Goal: Task Accomplishment & Management: Complete application form

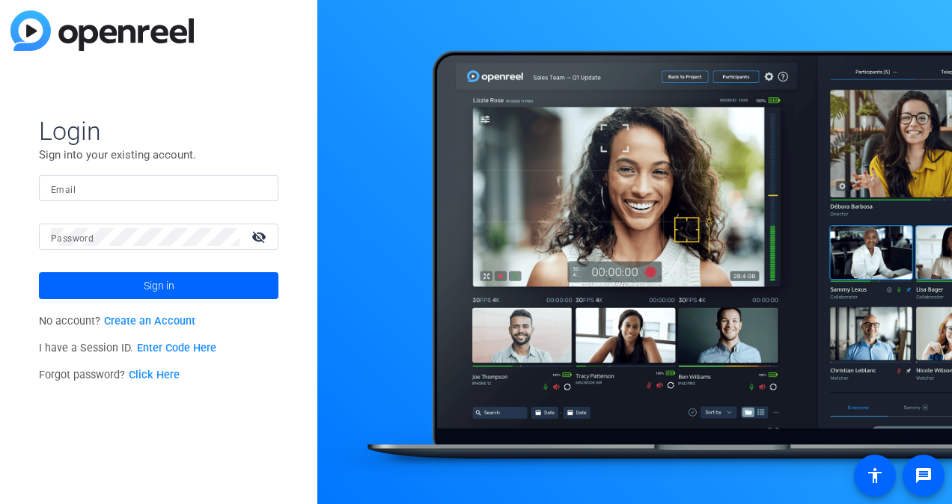
click at [85, 189] on input "Email" at bounding box center [158, 189] width 215 height 18
type input "akcurran@solventum.com"
click at [0, 236] on html "Accessibility Screen-Reader Guide, Feedback, and Issue Reporting | New window L…" at bounding box center [476, 252] width 952 height 504
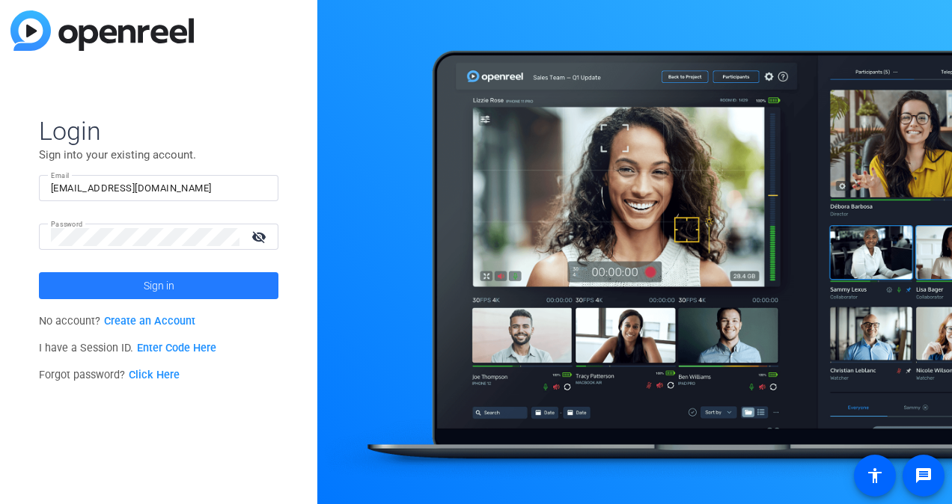
click at [102, 284] on span at bounding box center [158, 286] width 239 height 36
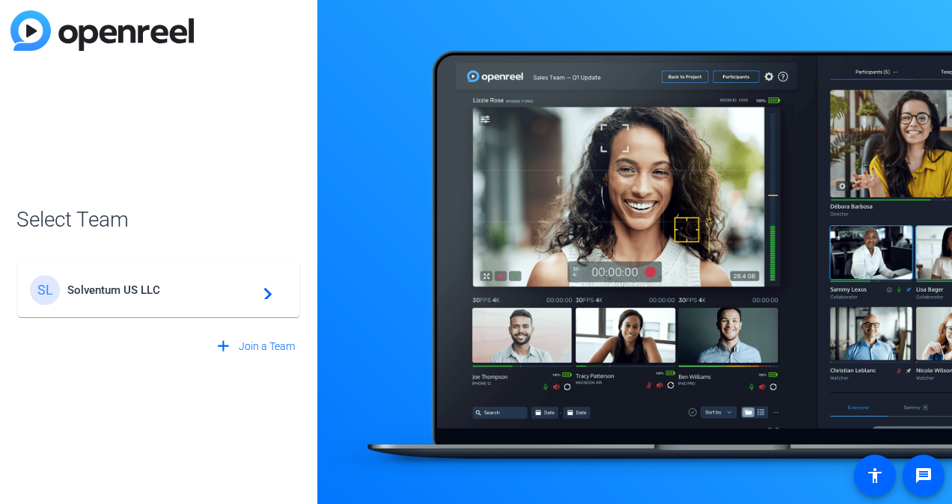
click at [208, 301] on div "SL Solventum US LLC navigate_next" at bounding box center [158, 290] width 257 height 30
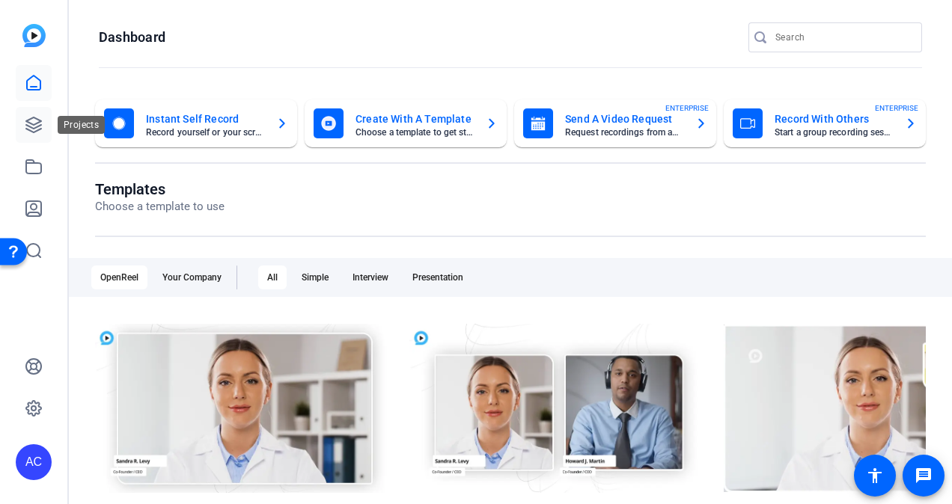
click at [36, 123] on icon at bounding box center [33, 124] width 15 height 15
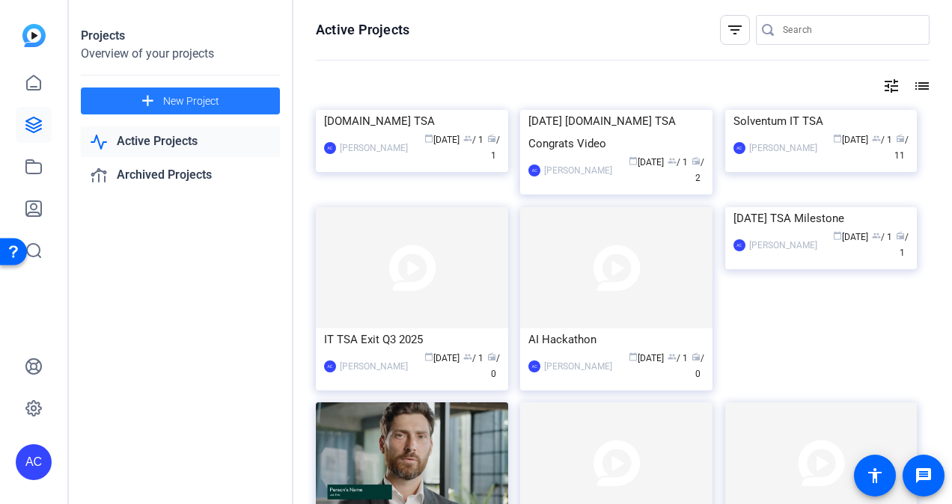
click at [169, 103] on span "New Project" at bounding box center [191, 102] width 56 height 16
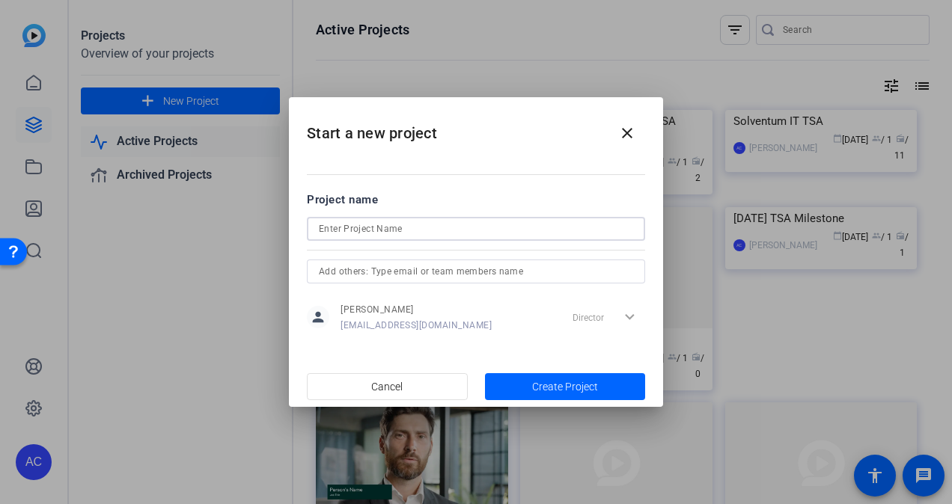
click at [338, 229] on input at bounding box center [476, 229] width 314 height 18
type input "Paul Harrington ERP message"
click at [530, 382] on span "button" at bounding box center [565, 387] width 161 height 36
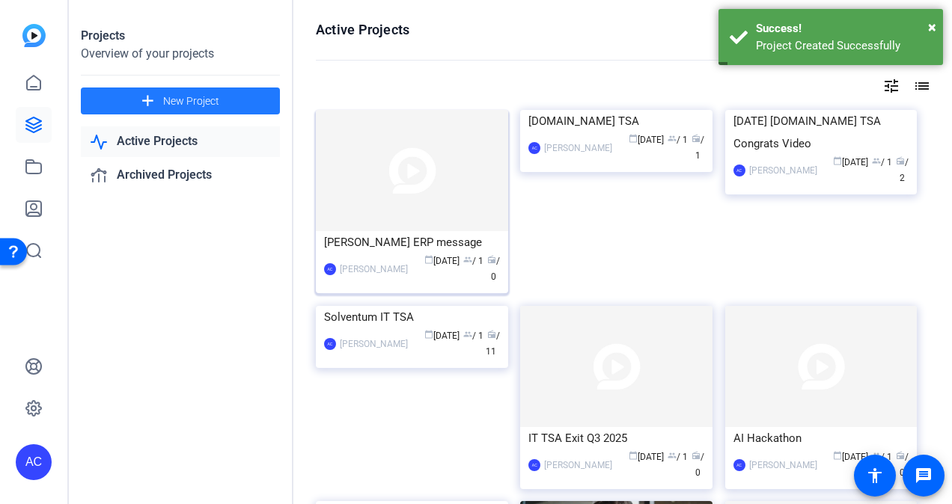
click at [442, 167] on img at bounding box center [412, 170] width 192 height 121
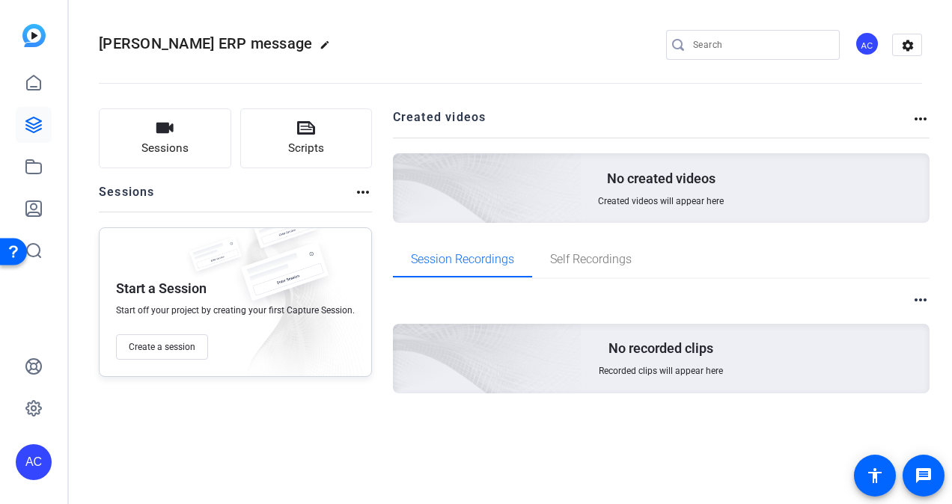
click at [278, 291] on img at bounding box center [284, 280] width 112 height 74
click at [164, 352] on span "Create a session" at bounding box center [162, 347] width 67 height 12
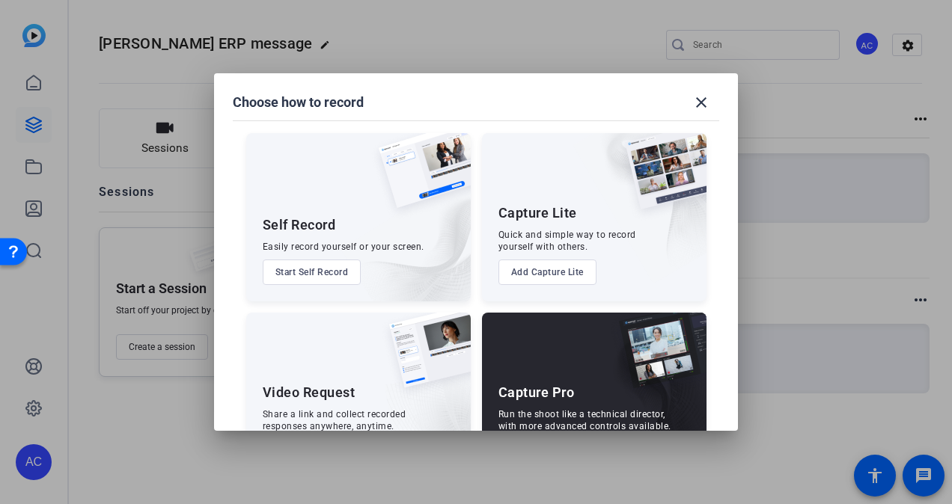
click at [328, 403] on div "Video Request Share a link and collect recorded responses anywhere, anytime. Ad…" at bounding box center [358, 397] width 224 height 168
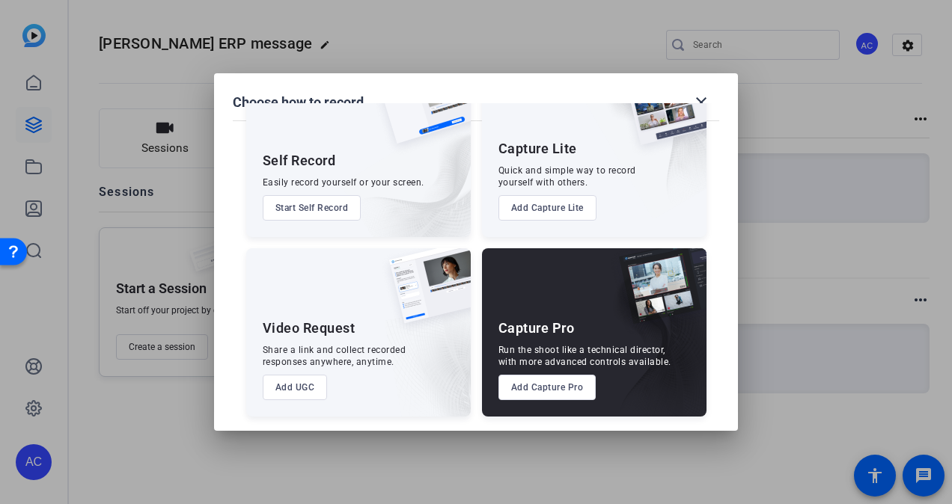
click at [290, 389] on button "Add UGC" at bounding box center [295, 387] width 65 height 25
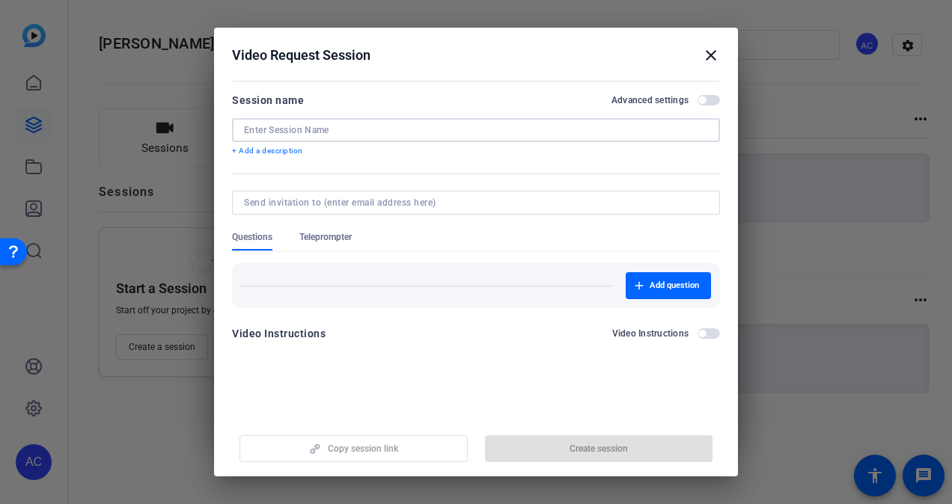
click at [333, 126] on input at bounding box center [476, 130] width 464 height 12
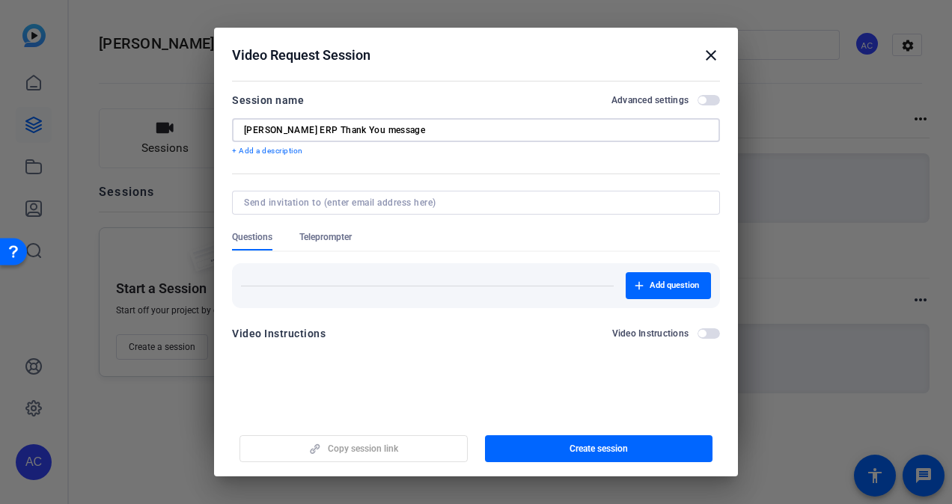
type input "Paul Harrington ERP Thank You message"
click at [294, 201] on input at bounding box center [473, 203] width 458 height 12
type input "p"
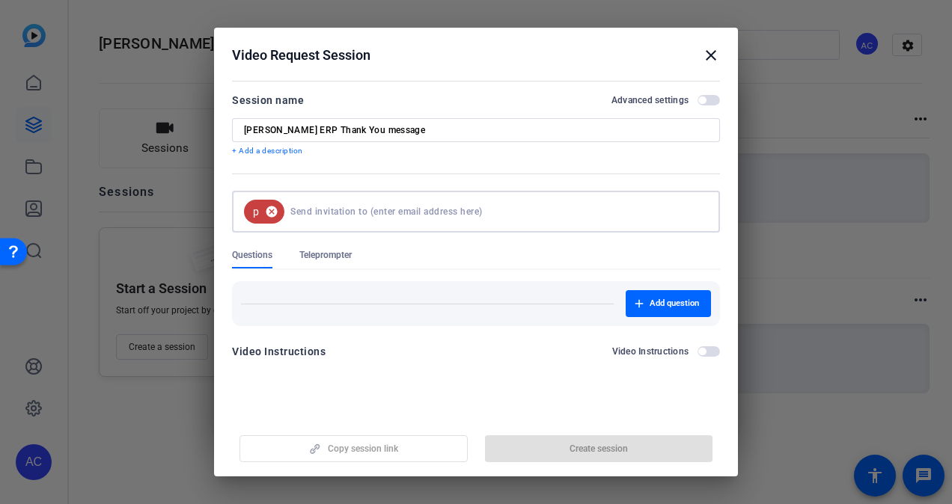
click at [272, 211] on mat-icon "cancel" at bounding box center [271, 211] width 25 height 13
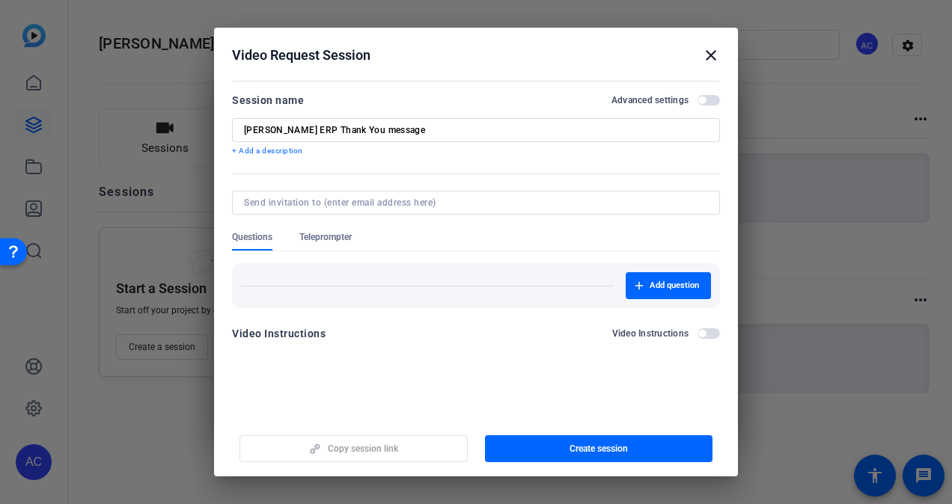
click at [272, 202] on input at bounding box center [473, 203] width 458 height 12
type input "psharrington@solventum.com"
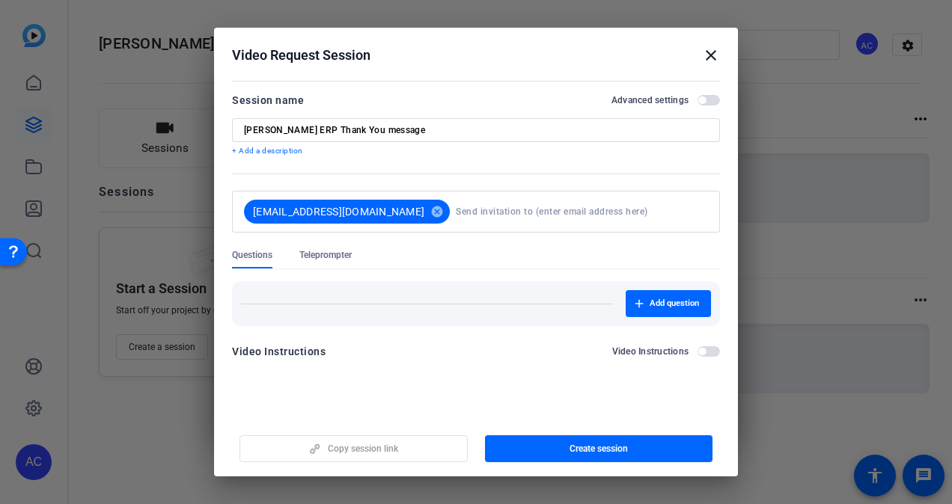
click at [290, 351] on div "Video Instructions Video Instructions" at bounding box center [476, 356] width 488 height 27
click at [714, 352] on span "button" at bounding box center [708, 351] width 22 height 10
click at [338, 375] on span "From Project" at bounding box center [340, 376] width 52 height 12
click at [297, 410] on openreel-new-create-edit-ugc-session "Video Request Session close Session name Advanced settings Paul Harrington ERP …" at bounding box center [476, 252] width 524 height 449
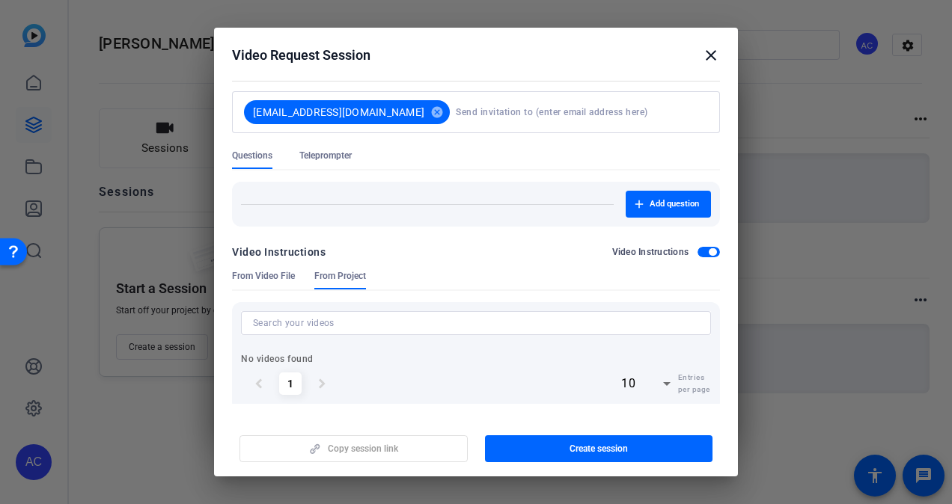
scroll to position [105, 0]
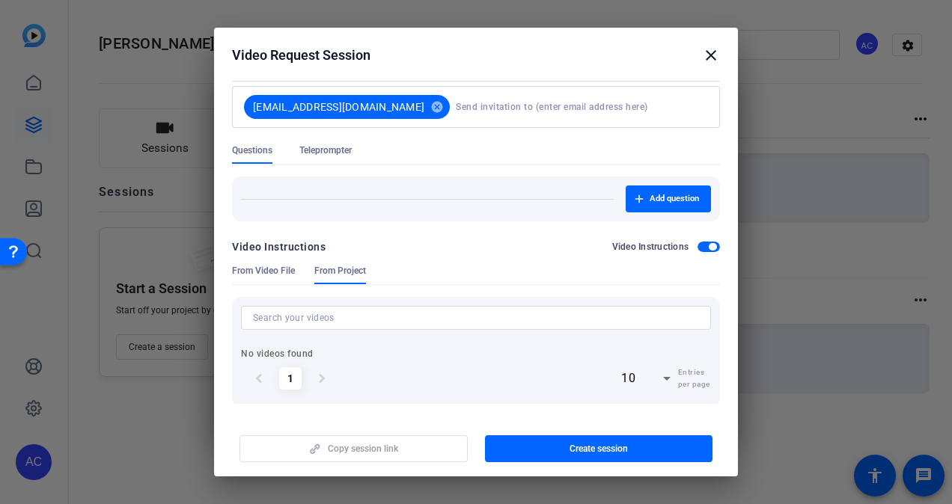
click at [254, 269] on span "From Video File" at bounding box center [263, 271] width 63 height 12
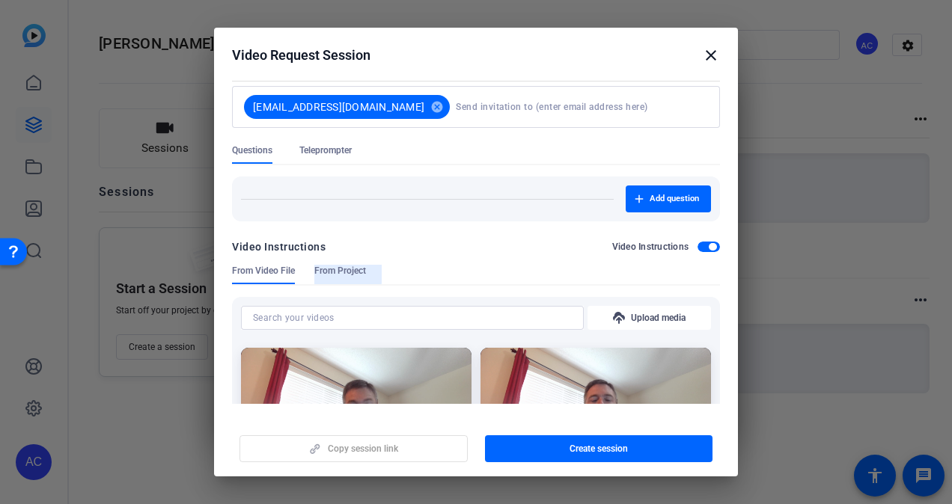
click at [333, 272] on span "From Project" at bounding box center [340, 271] width 52 height 12
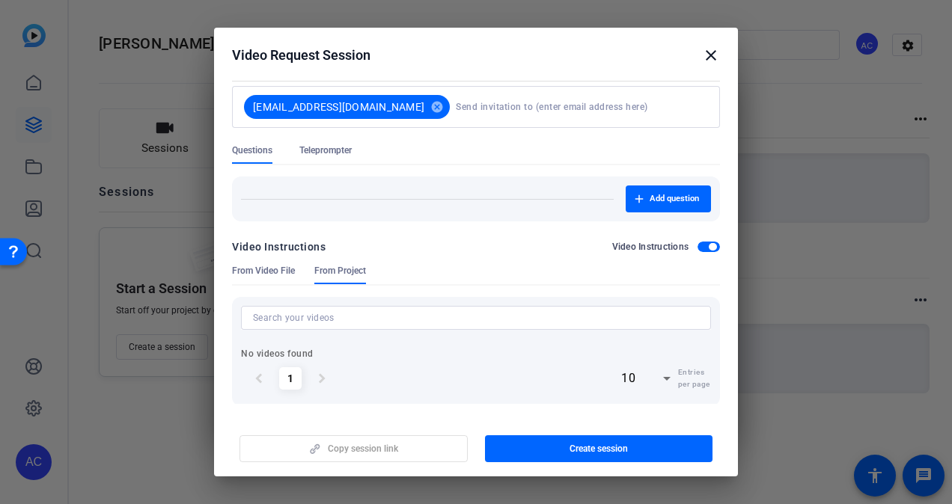
click at [697, 246] on span "button" at bounding box center [708, 247] width 22 height 10
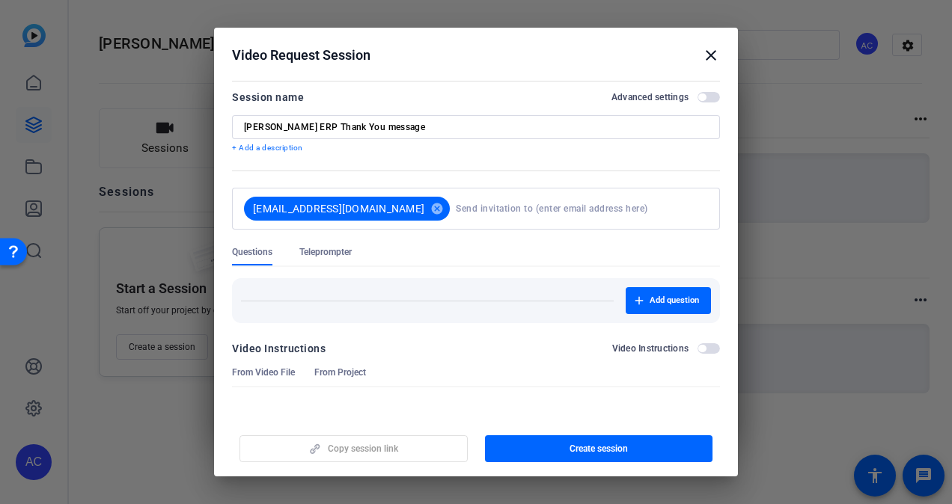
scroll to position [0, 0]
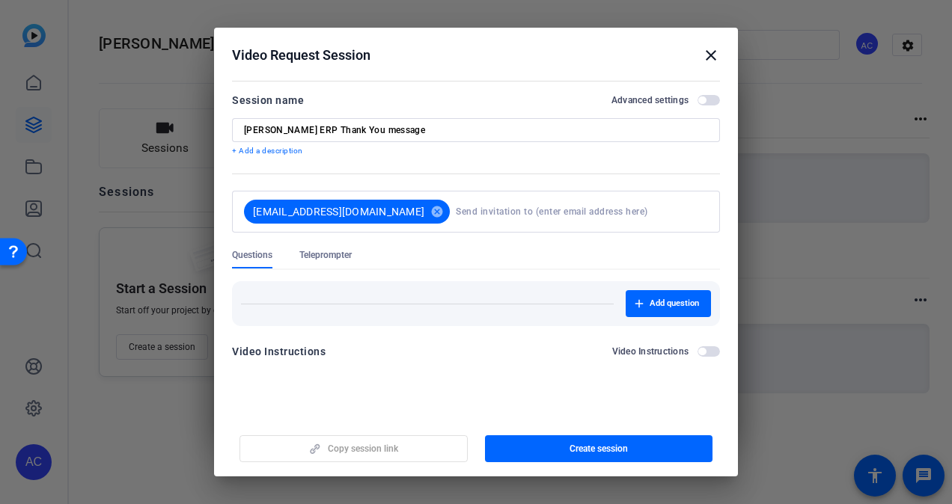
click at [712, 100] on span "button" at bounding box center [708, 100] width 22 height 10
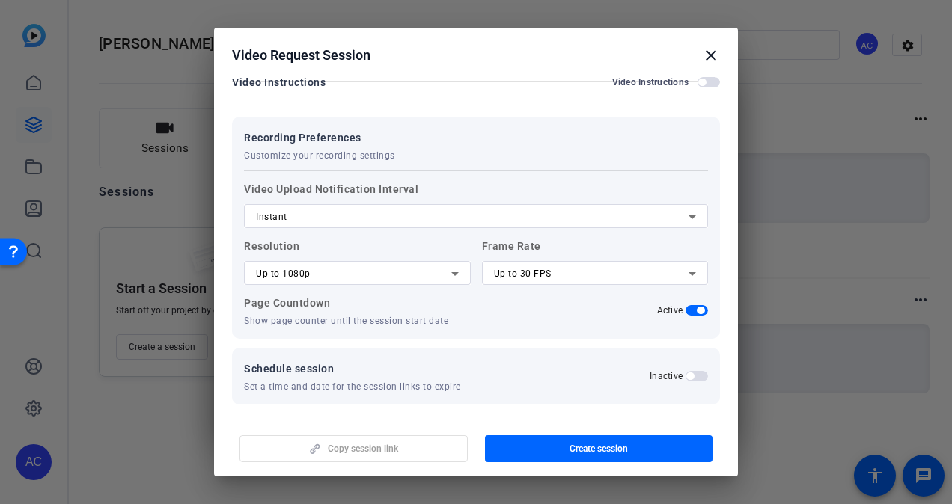
scroll to position [286, 0]
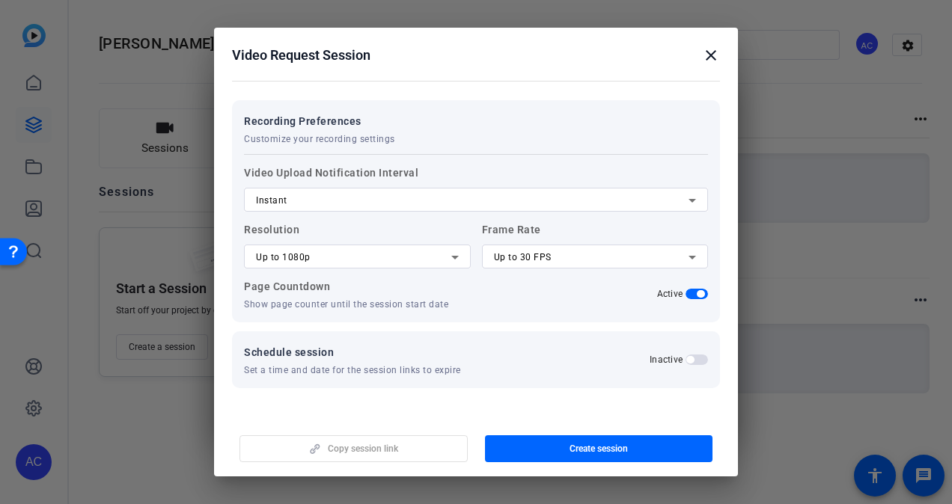
click at [338, 453] on div "Copy session link Create session" at bounding box center [476, 443] width 488 height 38
click at [570, 450] on span "Create session" at bounding box center [598, 449] width 58 height 12
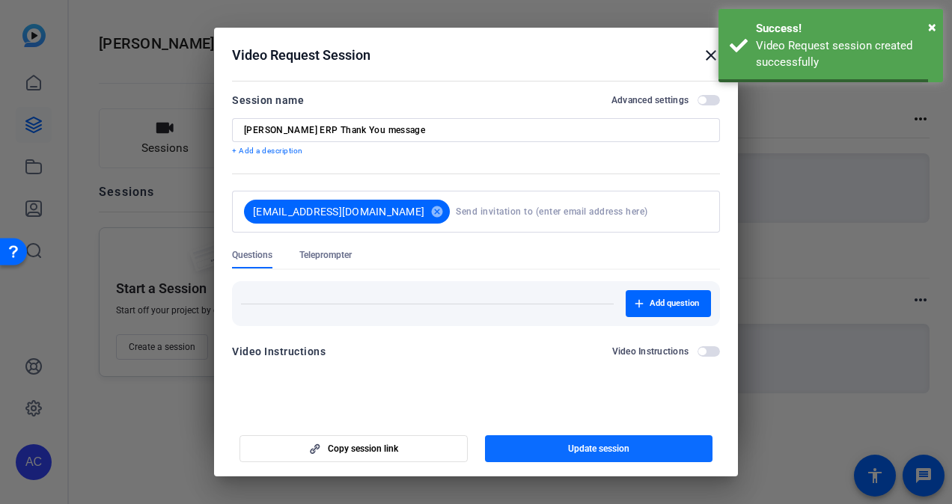
scroll to position [0, 0]
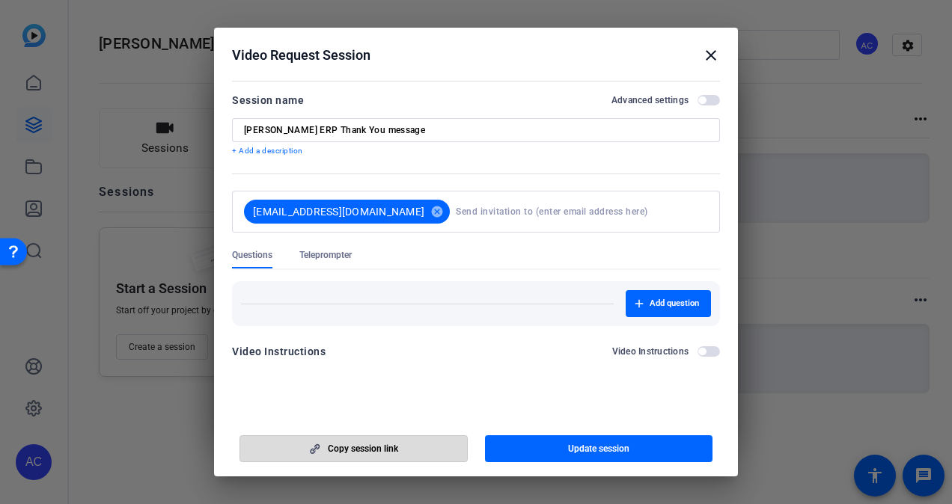
click at [398, 446] on span "Copy session link" at bounding box center [363, 449] width 70 height 12
click at [148, 415] on div at bounding box center [476, 252] width 952 height 504
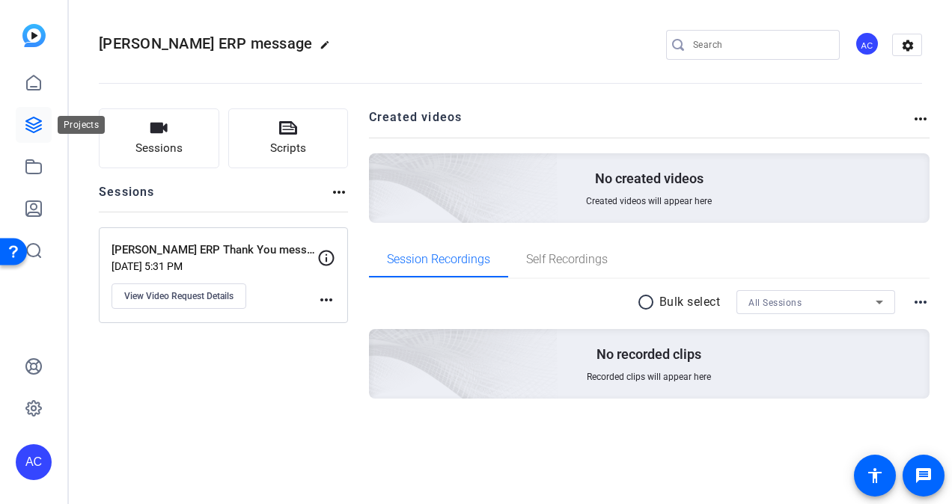
click at [30, 119] on icon at bounding box center [33, 124] width 15 height 15
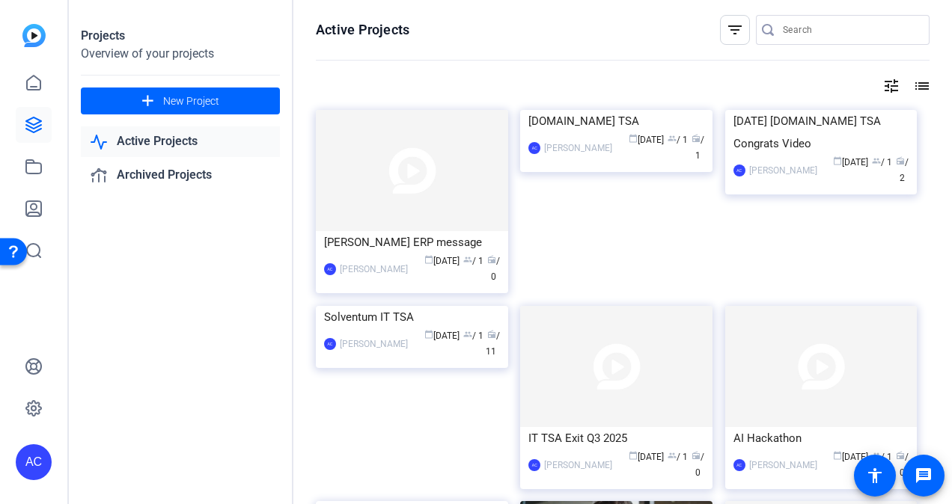
click at [166, 141] on link "Active Projects" at bounding box center [180, 141] width 199 height 31
click at [436, 145] on img at bounding box center [412, 170] width 192 height 121
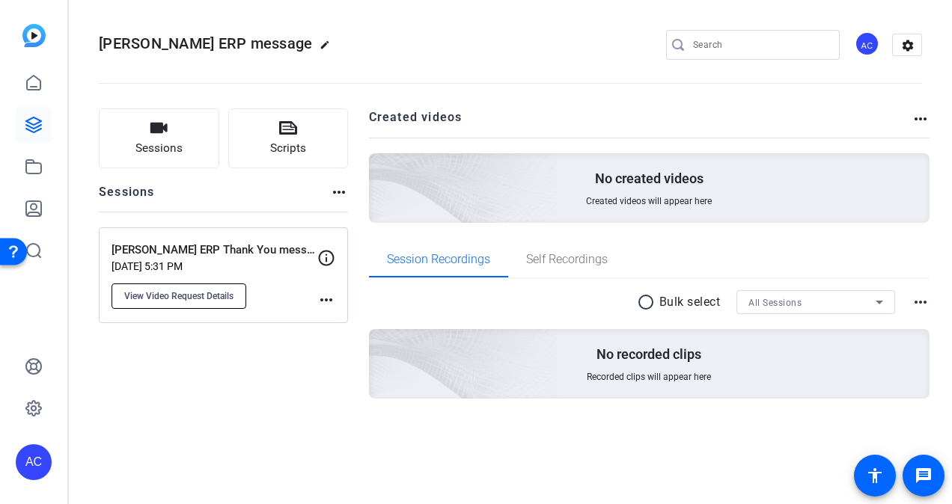
click at [199, 294] on span "View Video Request Details" at bounding box center [178, 296] width 109 height 12
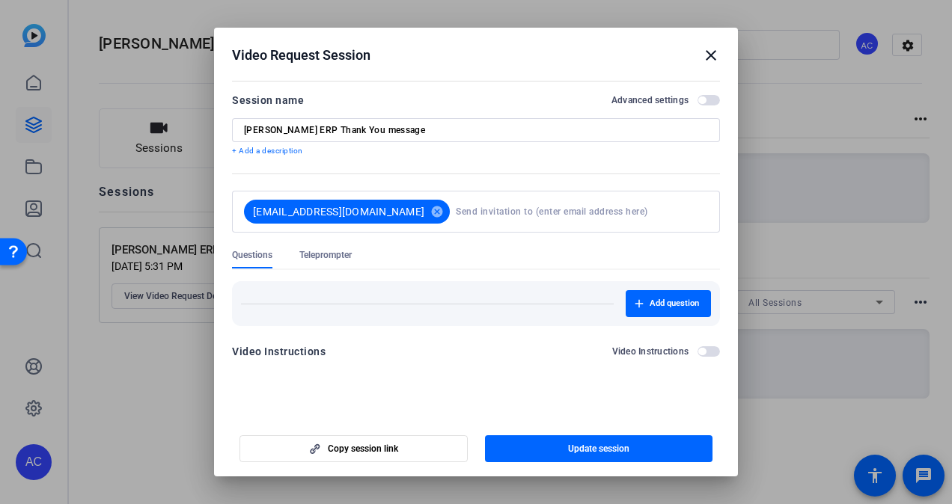
click at [712, 54] on mat-icon "close" at bounding box center [711, 55] width 18 height 18
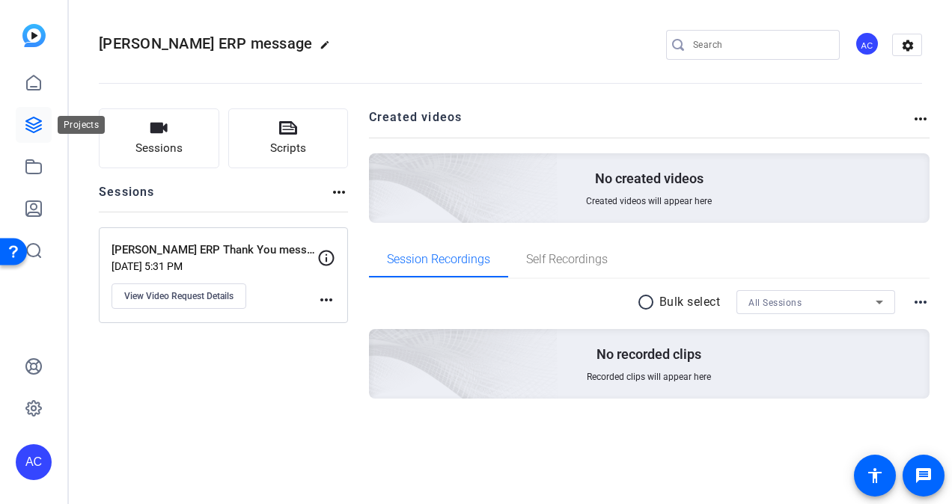
click at [37, 126] on icon at bounding box center [34, 125] width 18 height 18
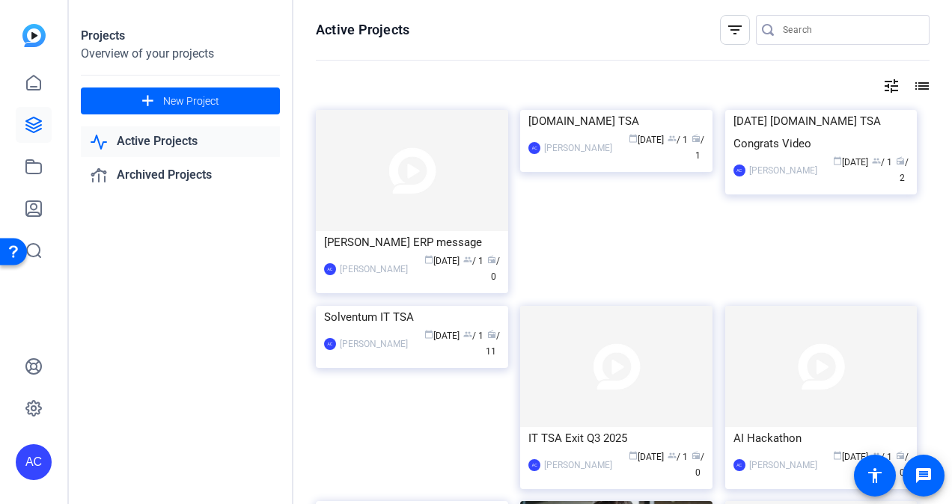
click at [154, 138] on link "Active Projects" at bounding box center [180, 141] width 199 height 31
click at [141, 136] on link "Active Projects" at bounding box center [180, 141] width 199 height 31
click at [40, 76] on icon at bounding box center [34, 83] width 18 height 18
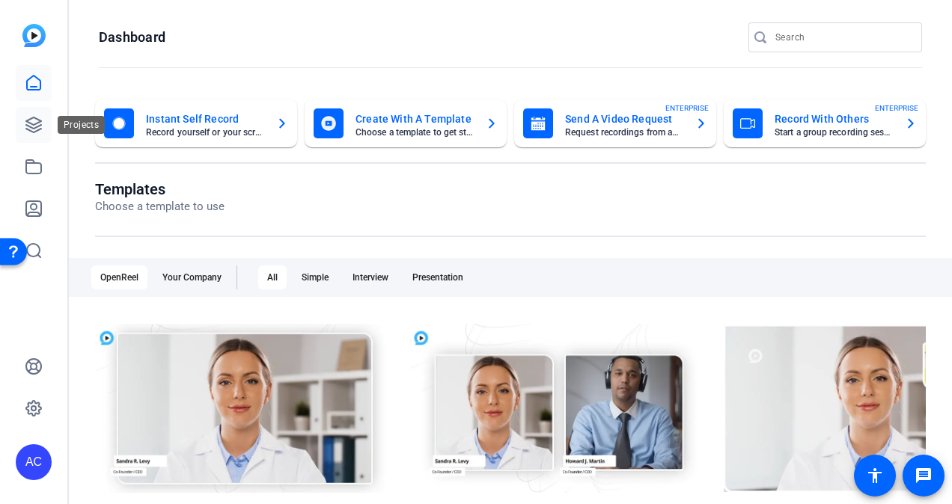
click at [31, 120] on icon at bounding box center [34, 125] width 18 height 18
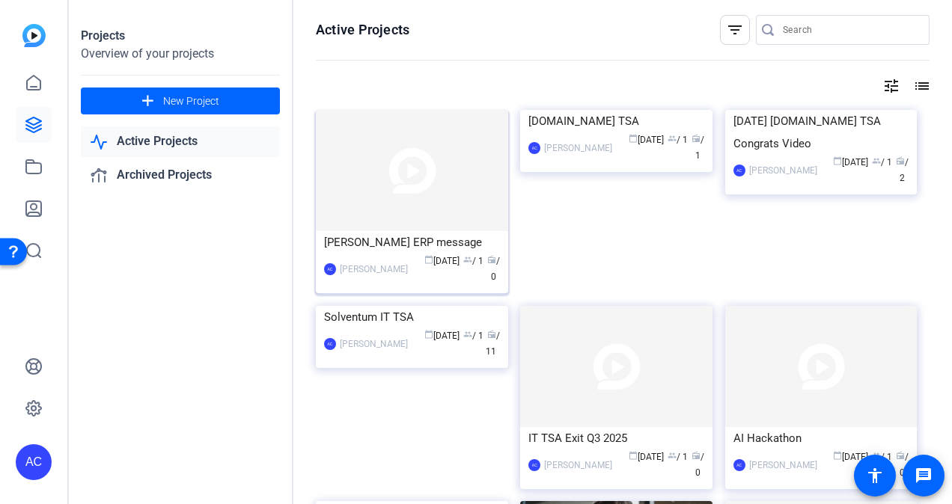
click at [423, 184] on img at bounding box center [412, 170] width 192 height 121
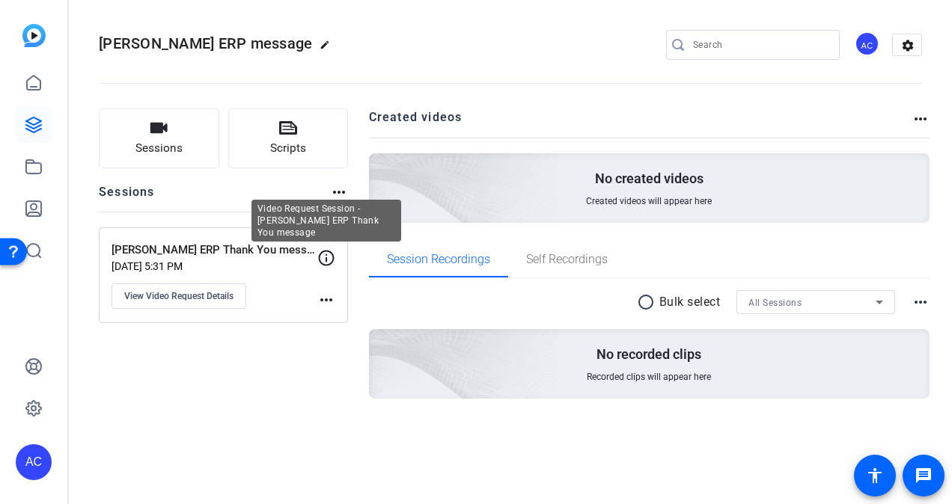
click at [323, 255] on icon at bounding box center [326, 258] width 18 height 18
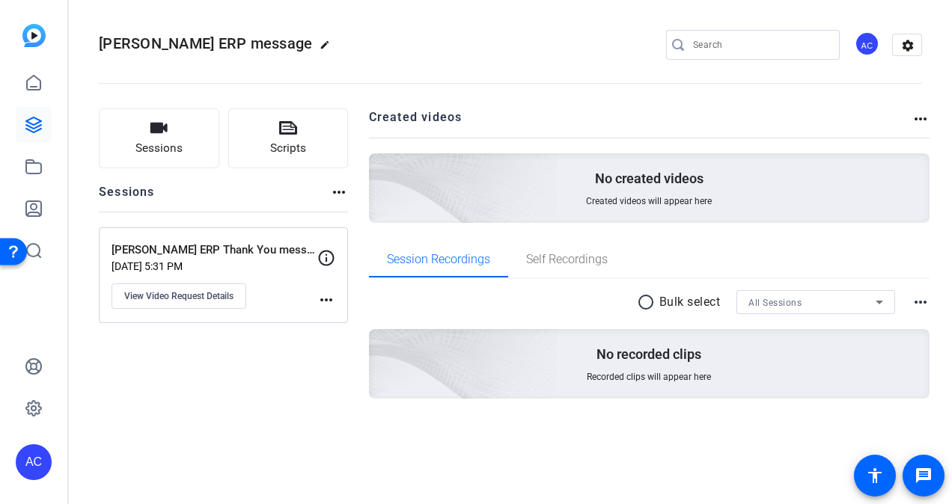
click at [328, 297] on mat-icon "more_horiz" at bounding box center [326, 300] width 18 height 18
click at [254, 254] on div at bounding box center [476, 252] width 952 height 504
click at [281, 287] on div "Paul Harrington ERP Thank You message Oct 06, 2025 @ 5:31 PM View Video Request…" at bounding box center [214, 275] width 206 height 67
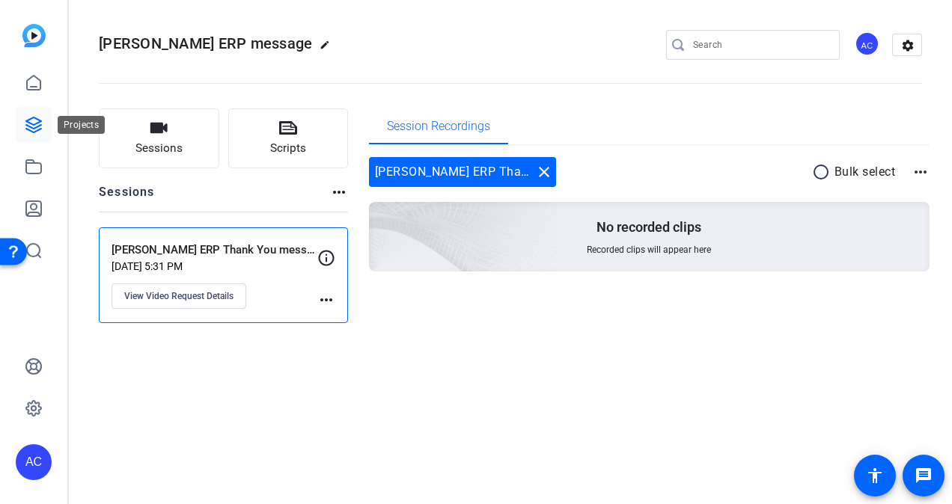
click at [37, 120] on icon at bounding box center [34, 125] width 18 height 18
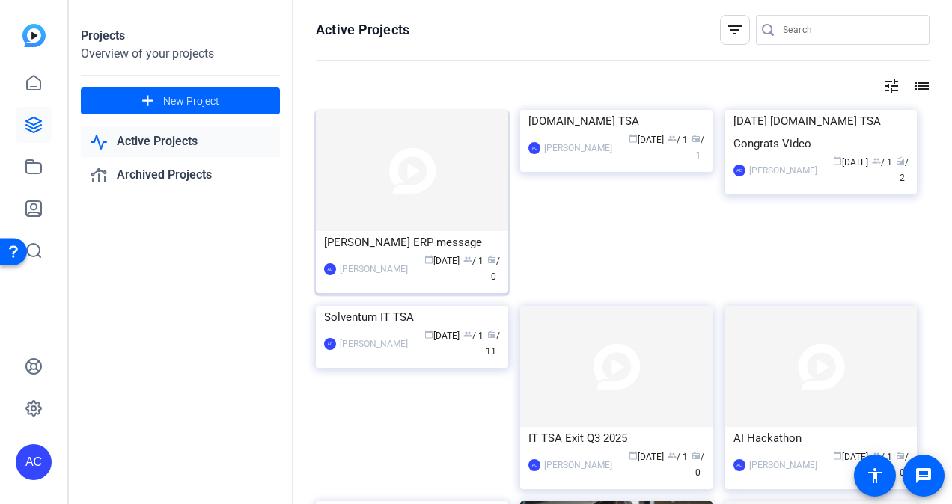
click at [435, 200] on img at bounding box center [412, 170] width 192 height 121
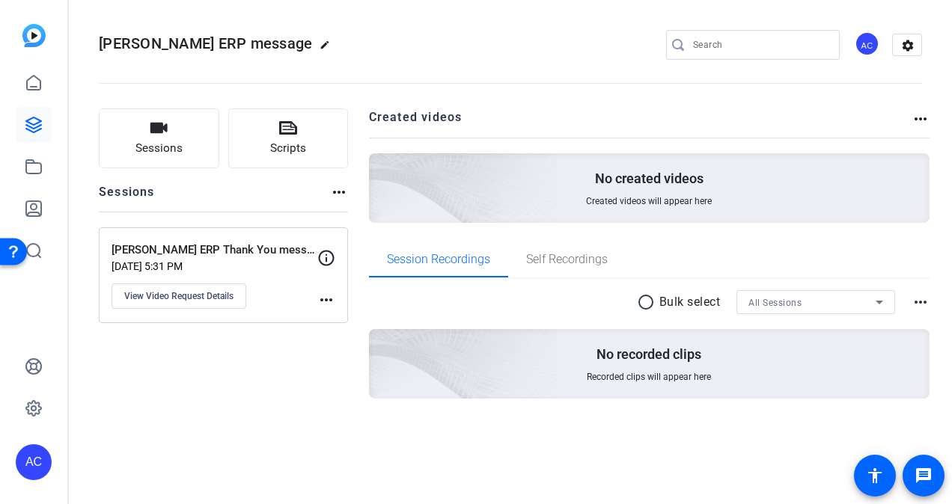
click at [332, 192] on mat-icon "more_horiz" at bounding box center [339, 192] width 18 height 18
click at [169, 135] on div at bounding box center [476, 252] width 952 height 504
click at [319, 46] on mat-icon "edit" at bounding box center [328, 49] width 18 height 18
click at [258, 46] on span "clear" at bounding box center [256, 45] width 18 height 18
click at [19, 114] on link at bounding box center [34, 125] width 36 height 36
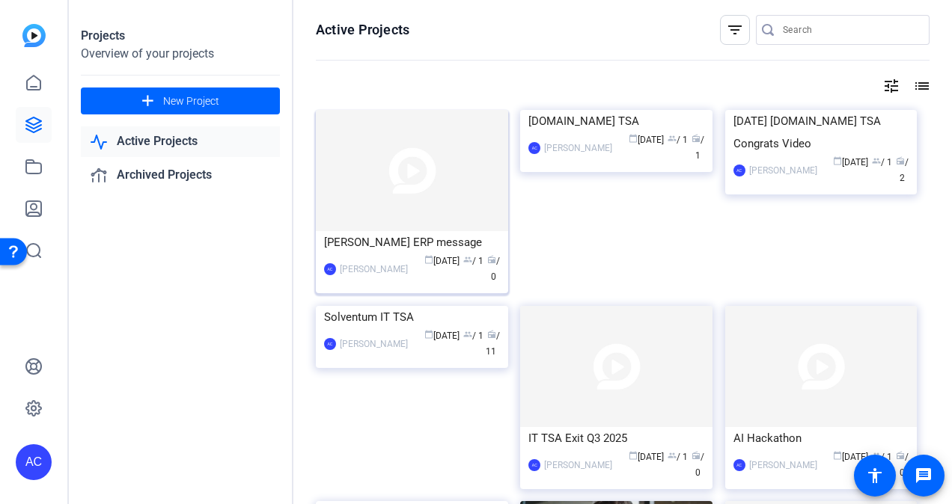
click at [438, 257] on span "calendar_today Oct 06" at bounding box center [441, 261] width 35 height 10
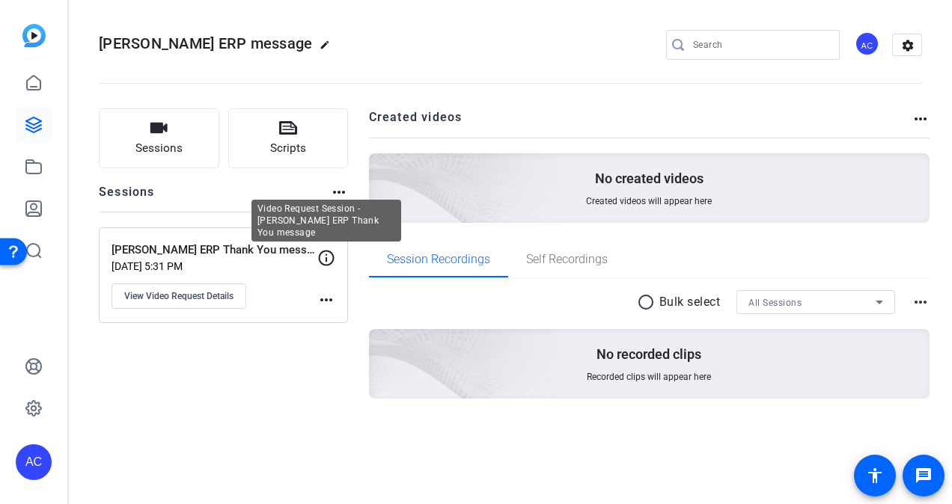
click at [325, 262] on icon at bounding box center [326, 258] width 18 height 18
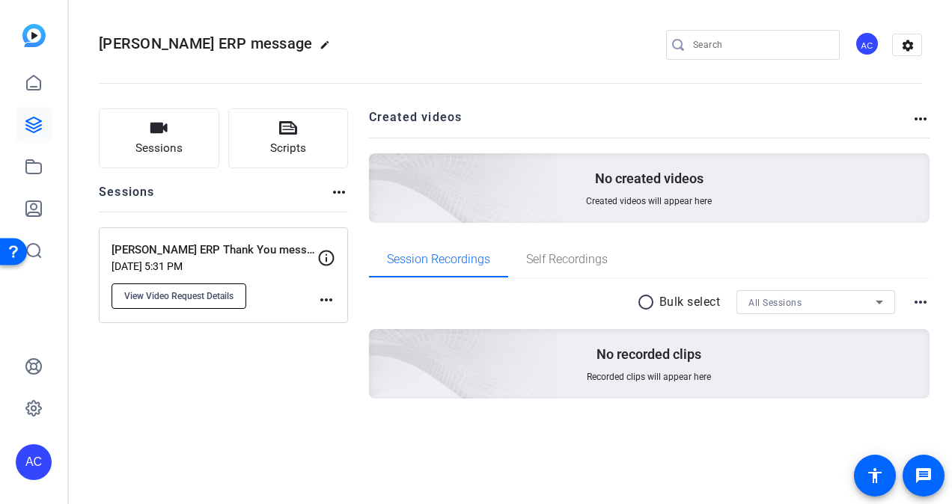
click at [206, 302] on button "View Video Request Details" at bounding box center [178, 296] width 135 height 25
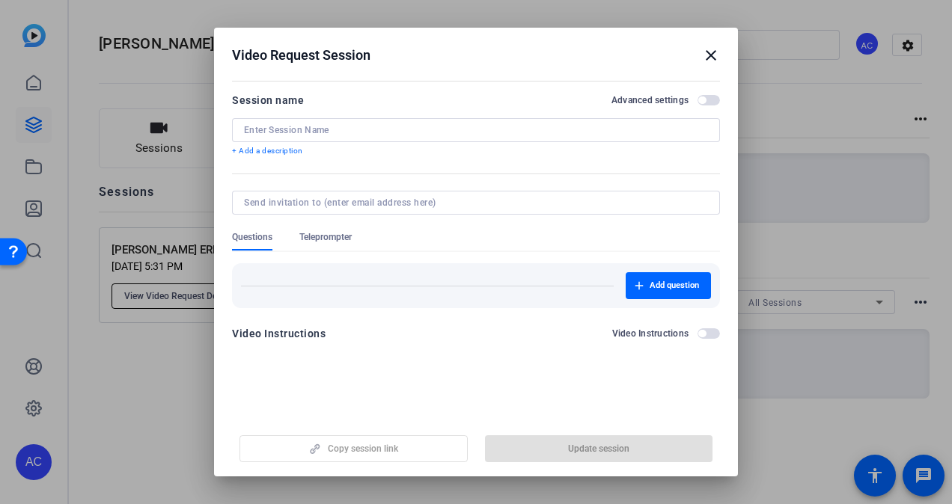
type input "Paul Harrington ERP Thank You message"
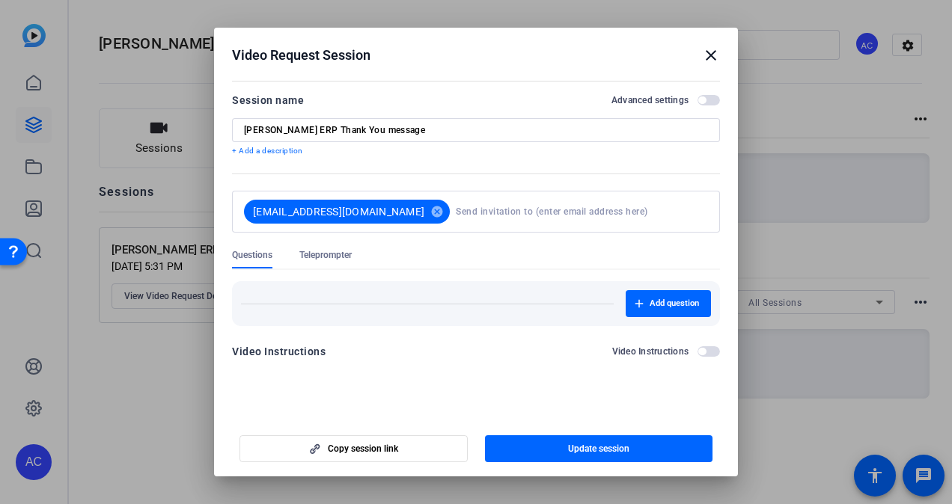
click at [710, 53] on mat-icon "close" at bounding box center [711, 55] width 18 height 18
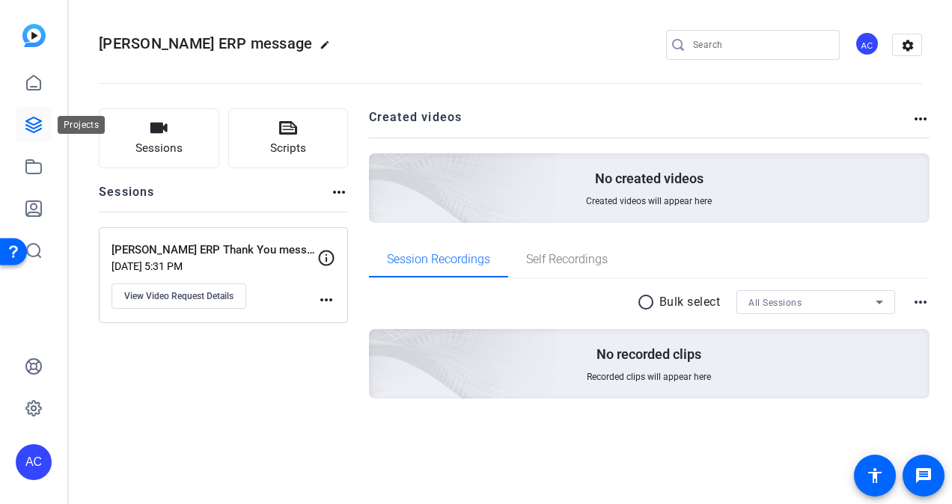
click at [28, 125] on icon at bounding box center [34, 125] width 18 height 18
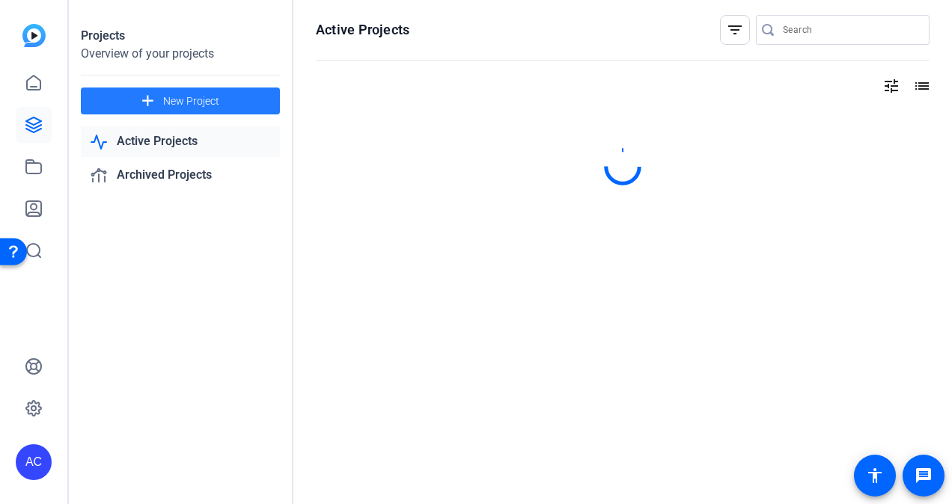
click at [178, 94] on span "New Project" at bounding box center [191, 102] width 56 height 16
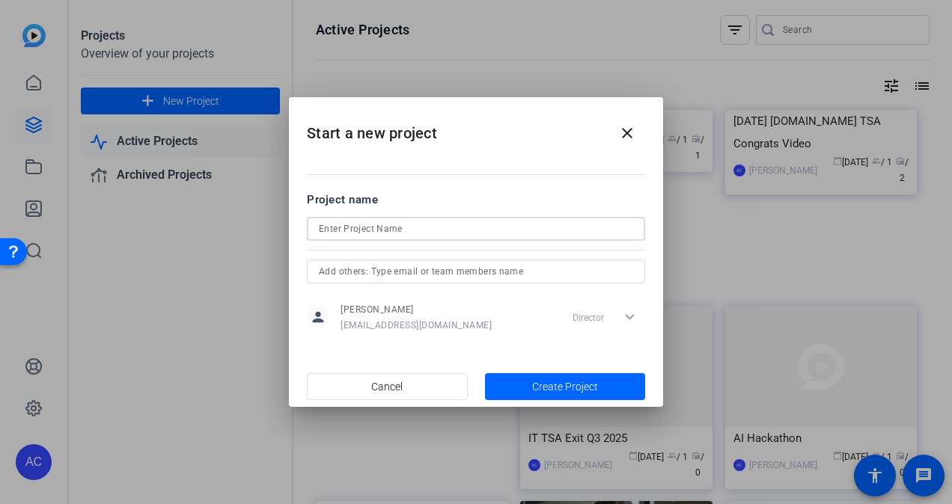
click at [388, 224] on input at bounding box center [476, 229] width 314 height 18
type input "Paul Harrington thank you message"
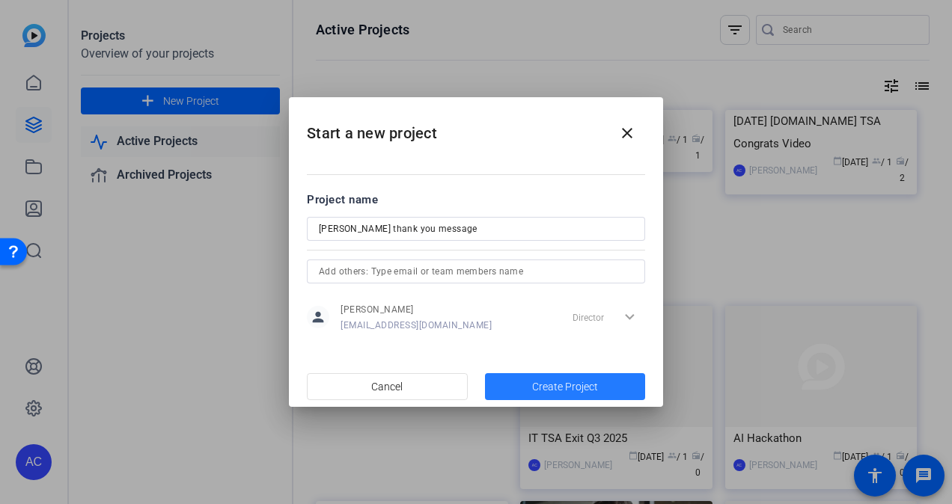
click at [557, 378] on span "button" at bounding box center [565, 387] width 161 height 36
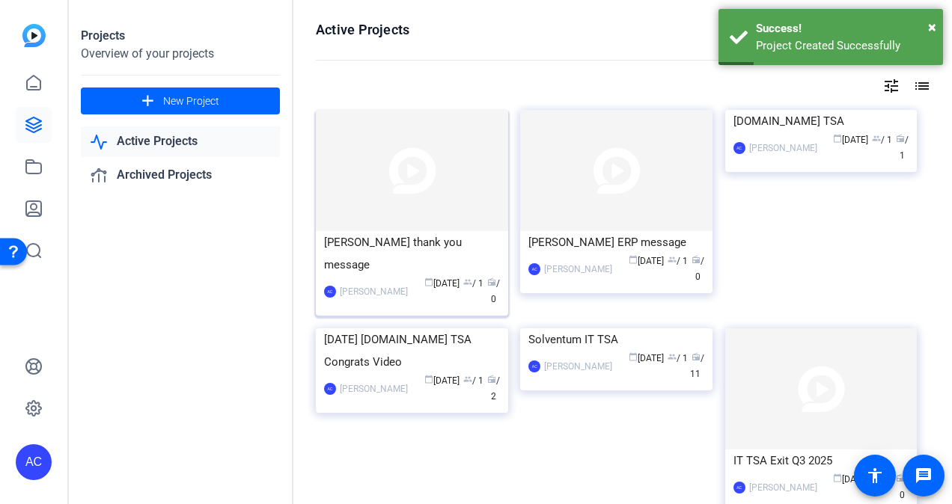
click at [449, 207] on img at bounding box center [412, 170] width 192 height 121
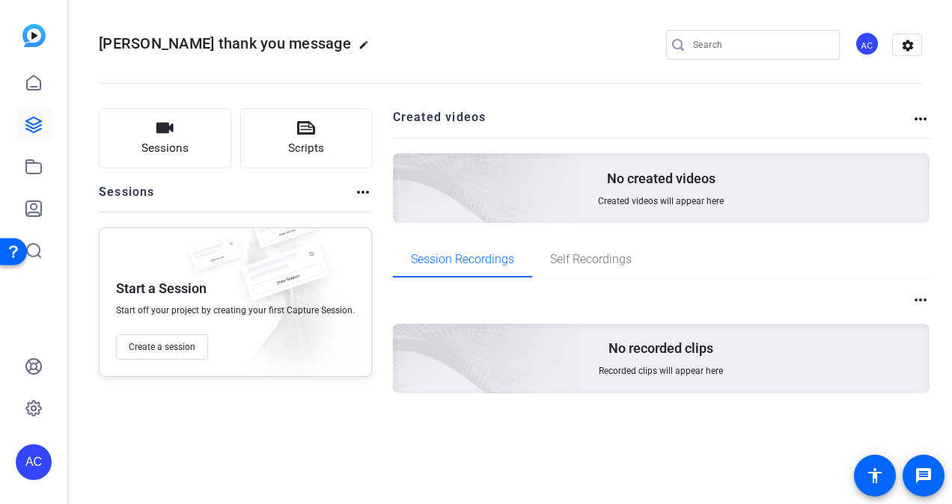
click at [361, 192] on mat-icon "more_horiz" at bounding box center [363, 192] width 18 height 18
click at [920, 111] on div at bounding box center [476, 252] width 952 height 504
click at [920, 121] on mat-icon "more_horiz" at bounding box center [920, 119] width 18 height 18
click at [638, 342] on div at bounding box center [476, 252] width 952 height 504
click at [603, 259] on span "Self Recordings" at bounding box center [591, 260] width 82 height 12
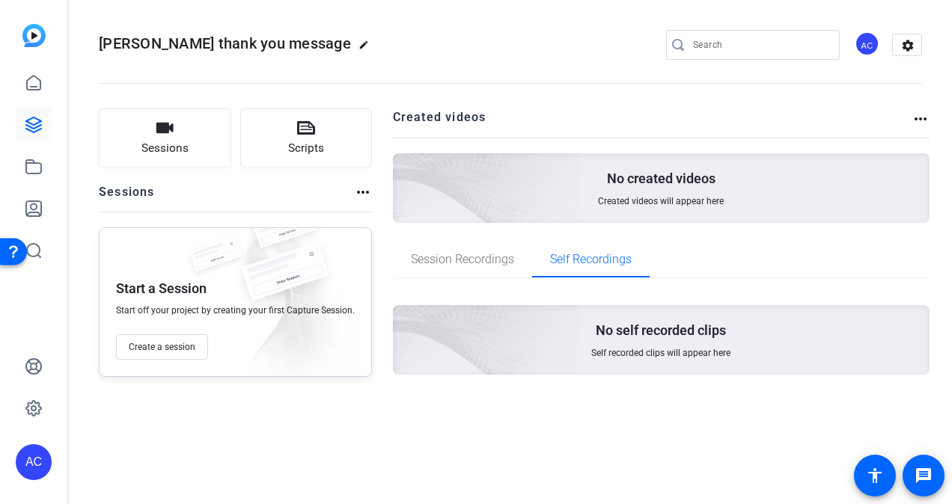
click at [635, 186] on p "No created videos" at bounding box center [661, 179] width 108 height 18
click at [242, 287] on img at bounding box center [284, 280] width 112 height 74
click at [165, 337] on button "Create a session" at bounding box center [162, 346] width 92 height 25
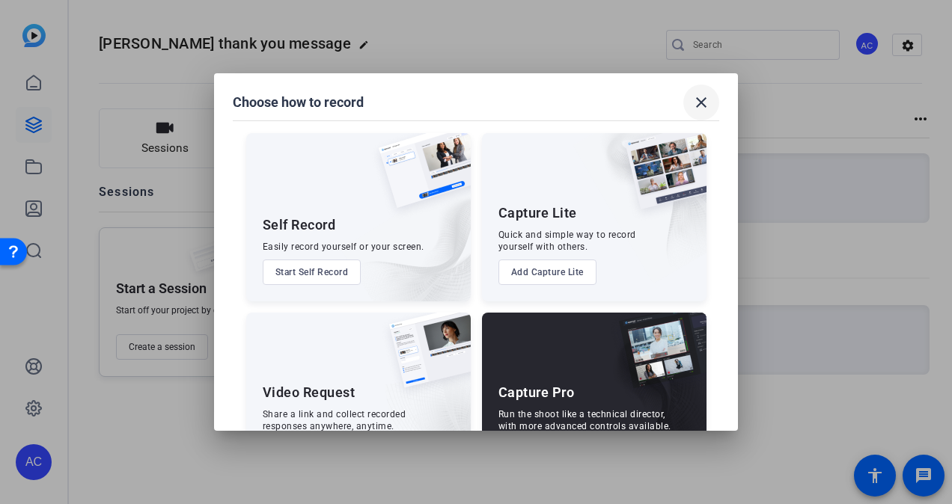
click at [708, 99] on mat-icon "close" at bounding box center [701, 103] width 18 height 18
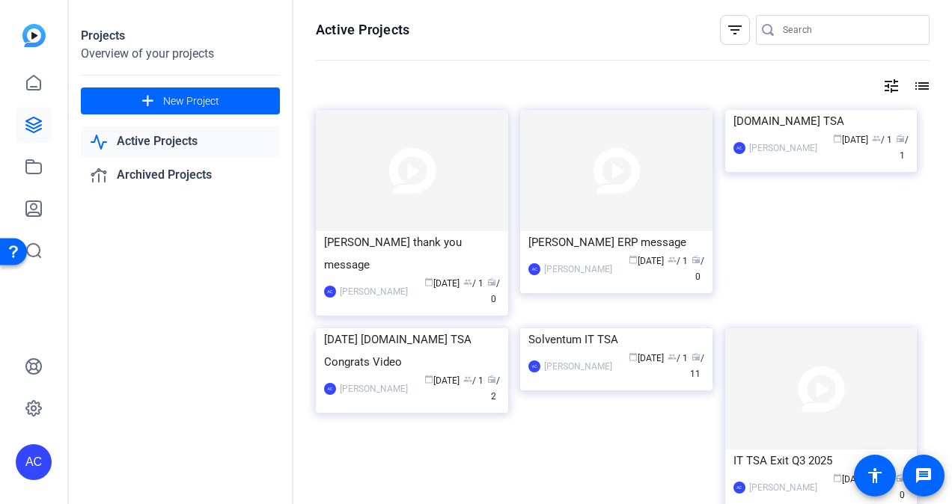
drag, startPoint x: 485, startPoint y: 275, endPoint x: 164, endPoint y: 147, distance: 345.5
click at [164, 147] on link "Active Projects" at bounding box center [180, 141] width 199 height 31
click at [456, 224] on img at bounding box center [412, 170] width 192 height 121
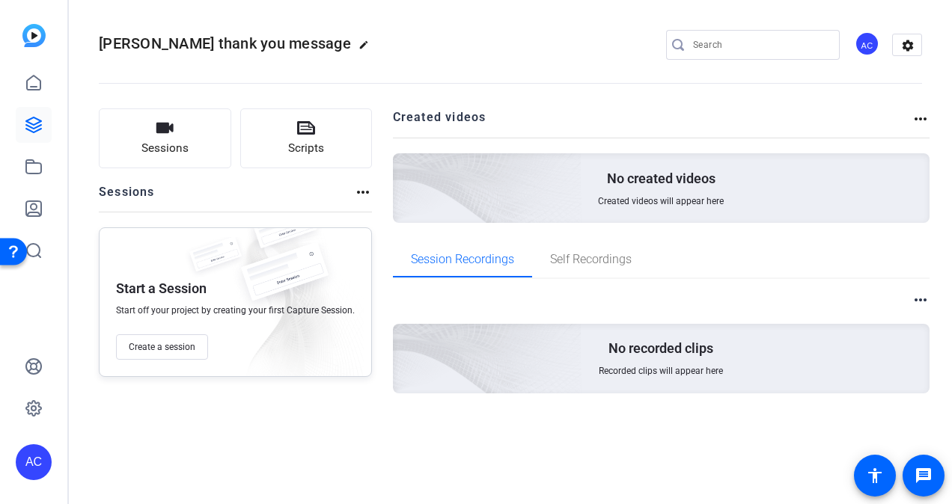
click at [922, 120] on mat-icon "more_horiz" at bounding box center [920, 119] width 18 height 18
click at [909, 42] on div at bounding box center [476, 252] width 952 height 504
click at [909, 42] on mat-icon "settings" at bounding box center [908, 45] width 30 height 22
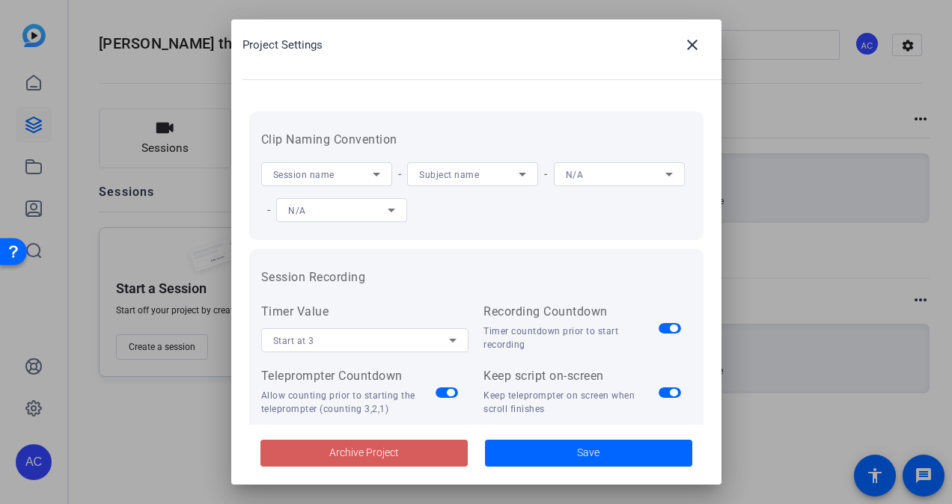
click at [349, 456] on span "Archive Project" at bounding box center [364, 453] width 70 height 16
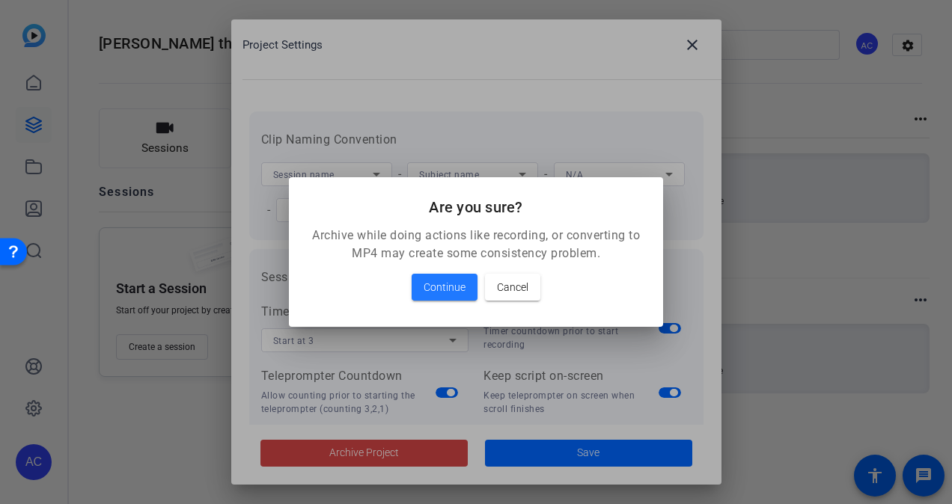
click at [720, 157] on div at bounding box center [476, 252] width 952 height 504
click at [521, 284] on span "Cancel" at bounding box center [512, 287] width 31 height 18
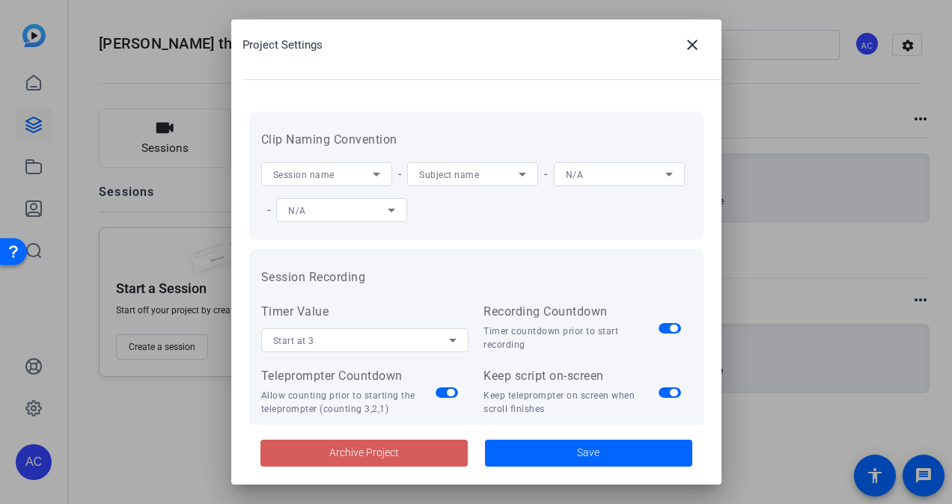
click at [350, 453] on span "Archive Project" at bounding box center [364, 453] width 70 height 16
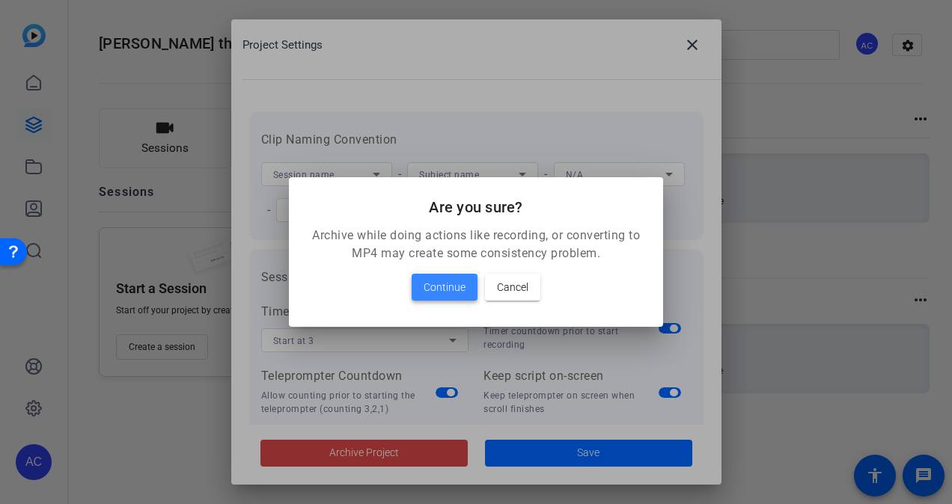
click at [446, 286] on span "Continue" at bounding box center [444, 287] width 42 height 18
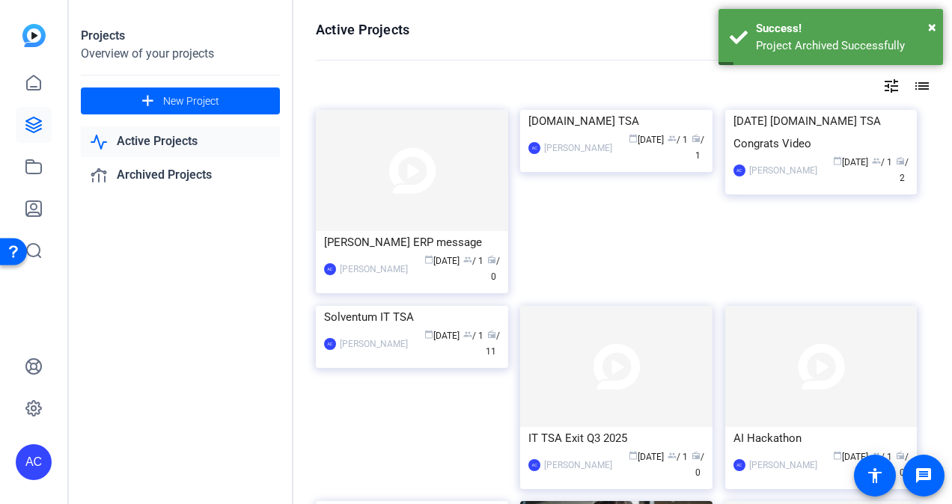
click at [173, 141] on link "Active Projects" at bounding box center [180, 141] width 199 height 31
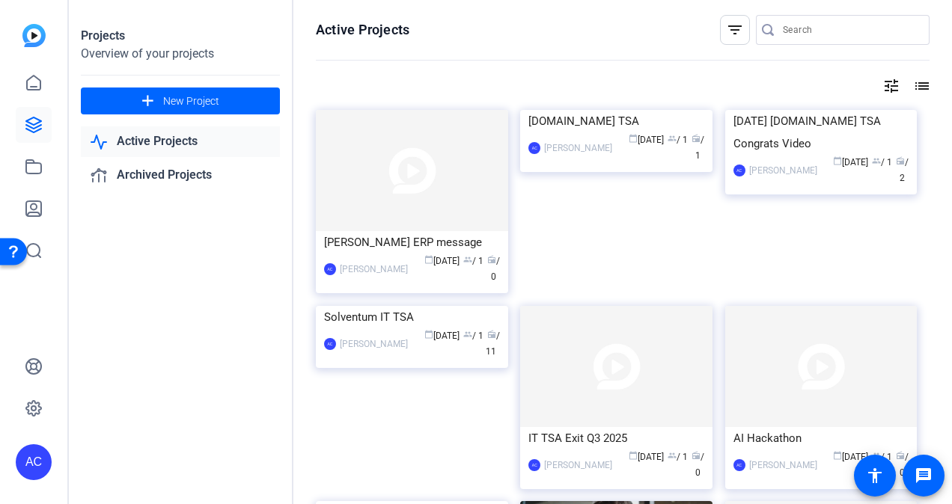
click at [186, 144] on link "Active Projects" at bounding box center [180, 141] width 199 height 31
click at [149, 141] on link "Active Projects" at bounding box center [180, 141] width 199 height 31
click at [35, 127] on icon at bounding box center [33, 124] width 15 height 15
click at [133, 139] on link "Active Projects" at bounding box center [180, 141] width 199 height 31
click at [389, 232] on div "Paul Harrington ERP message" at bounding box center [412, 242] width 176 height 22
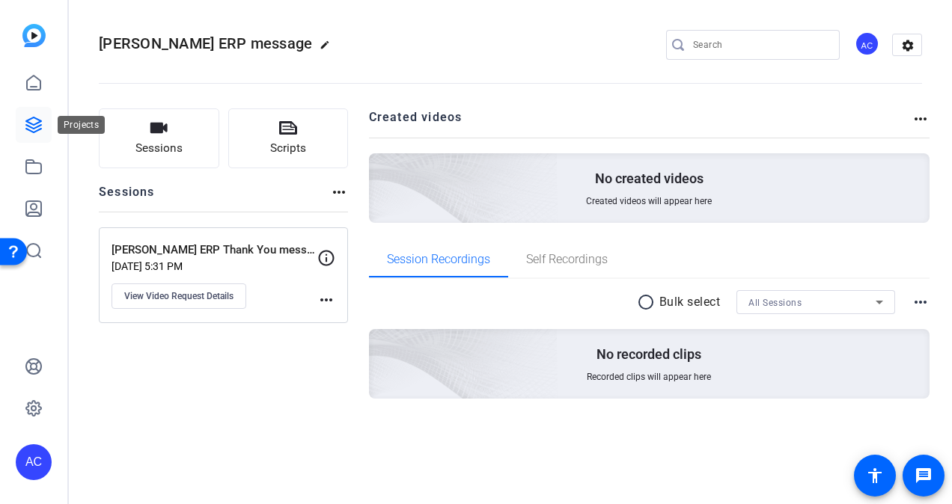
click at [33, 125] on icon at bounding box center [33, 124] width 15 height 15
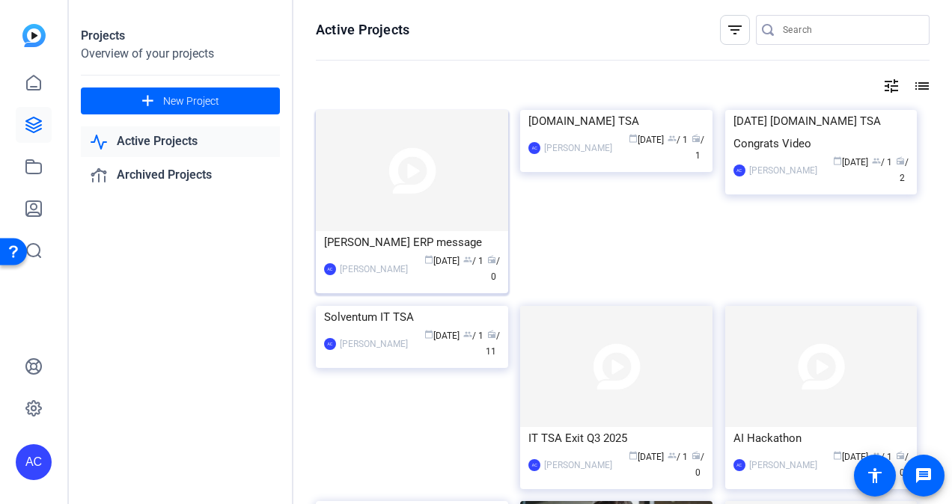
click at [455, 159] on img at bounding box center [412, 170] width 192 height 121
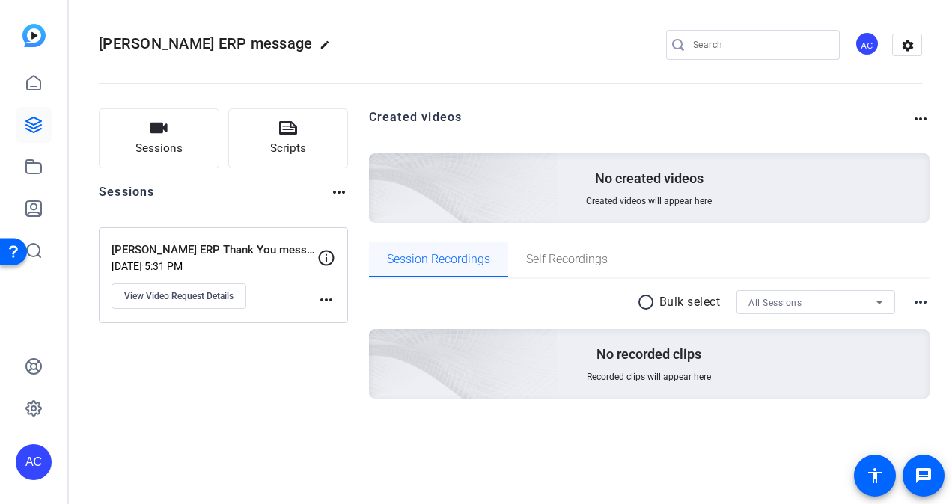
click at [450, 259] on span "Session Recordings" at bounding box center [438, 260] width 103 height 12
click at [183, 146] on button "Sessions" at bounding box center [159, 138] width 120 height 60
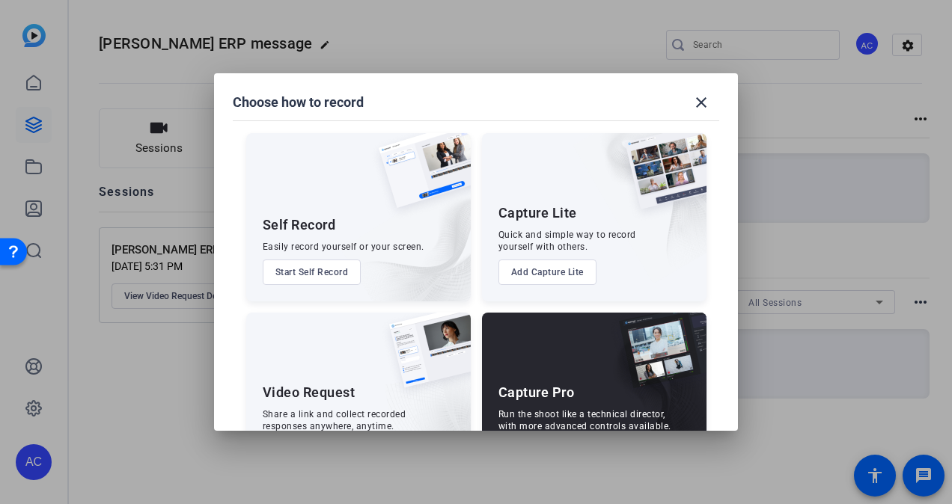
click at [572, 343] on div "Capture Pro Run the shoot like a technical director, with more advanced control…" at bounding box center [594, 397] width 224 height 168
click at [738, 269] on div at bounding box center [476, 252] width 952 height 504
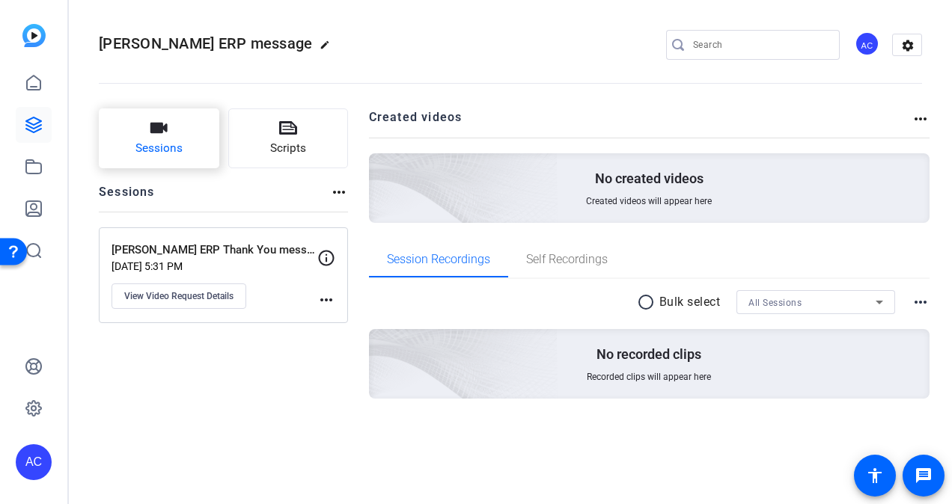
click at [162, 148] on span "Sessions" at bounding box center [158, 148] width 47 height 17
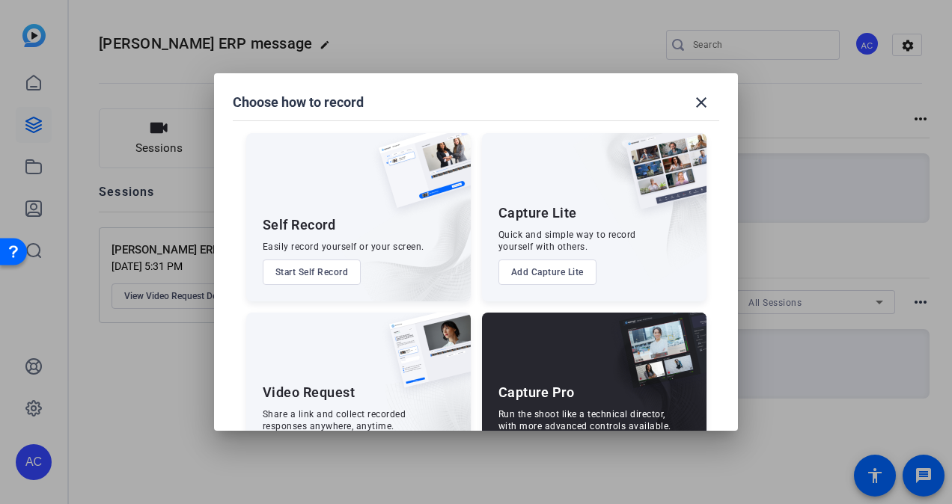
scroll to position [64, 0]
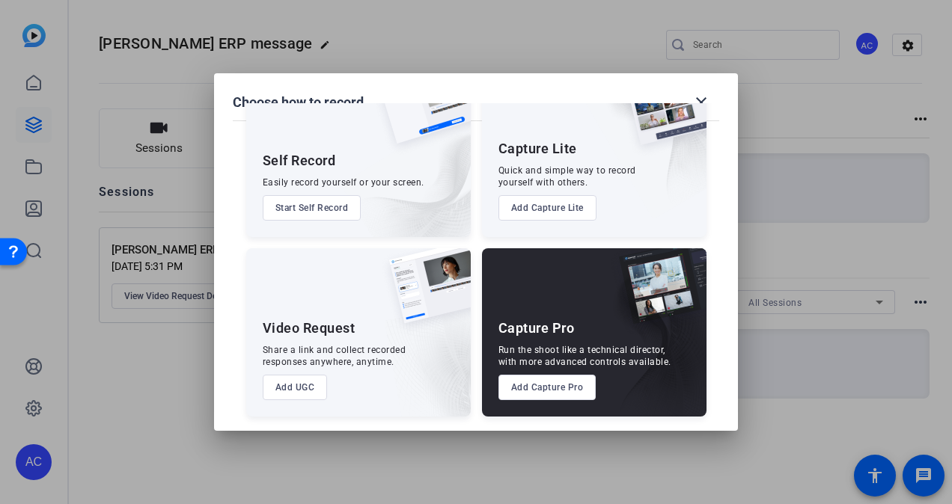
click at [544, 390] on button "Add Capture Pro" at bounding box center [547, 387] width 98 height 25
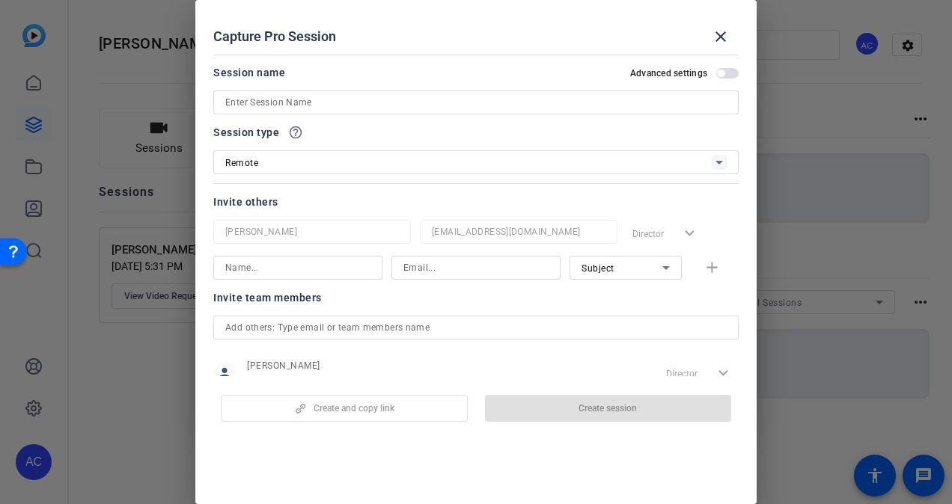
click at [308, 105] on input at bounding box center [475, 103] width 501 height 18
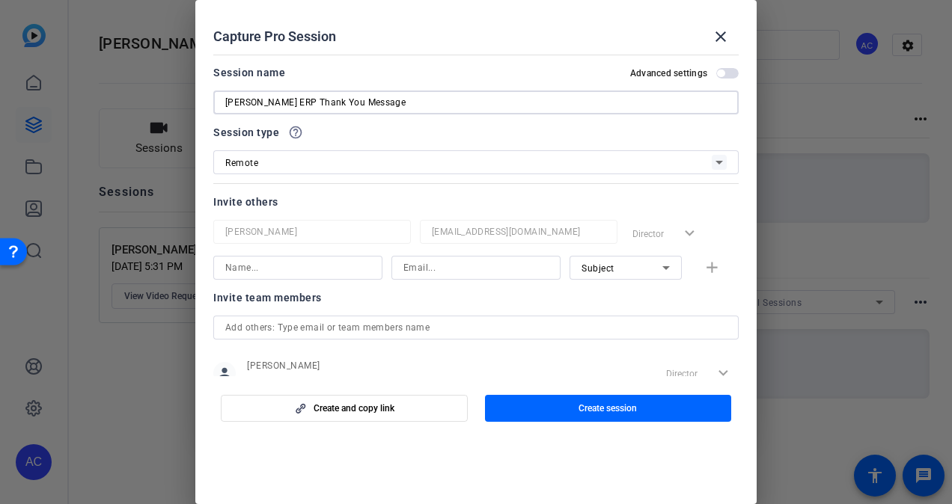
type input "Paul Harrington ERP Thank You Message"
click at [327, 266] on input at bounding box center [297, 268] width 145 height 18
type input "psharrington@solventum.com"
drag, startPoint x: 356, startPoint y: 270, endPoint x: 196, endPoint y: 270, distance: 160.1
click at [196, 270] on mat-dialog-content "Session name Advanced settings Paul Harrington ERP Thank You Message Session ty…" at bounding box center [475, 213] width 561 height 328
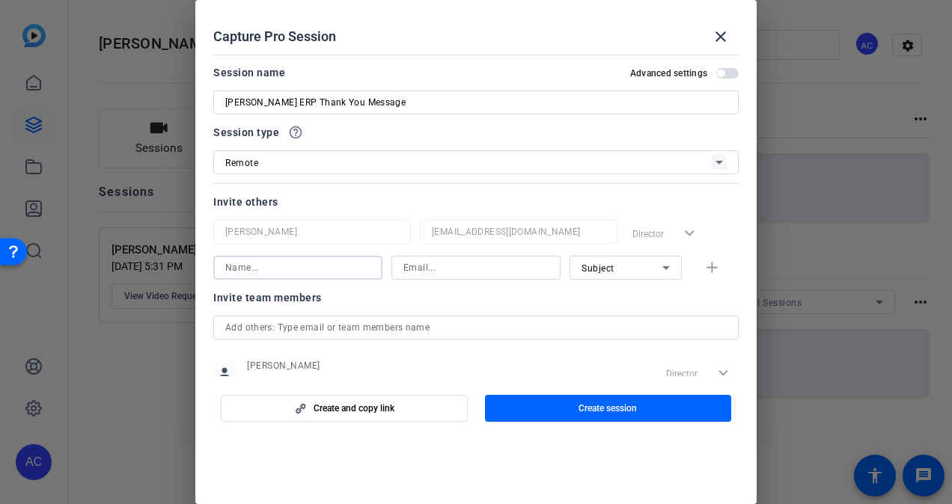
click at [406, 262] on input at bounding box center [475, 268] width 145 height 18
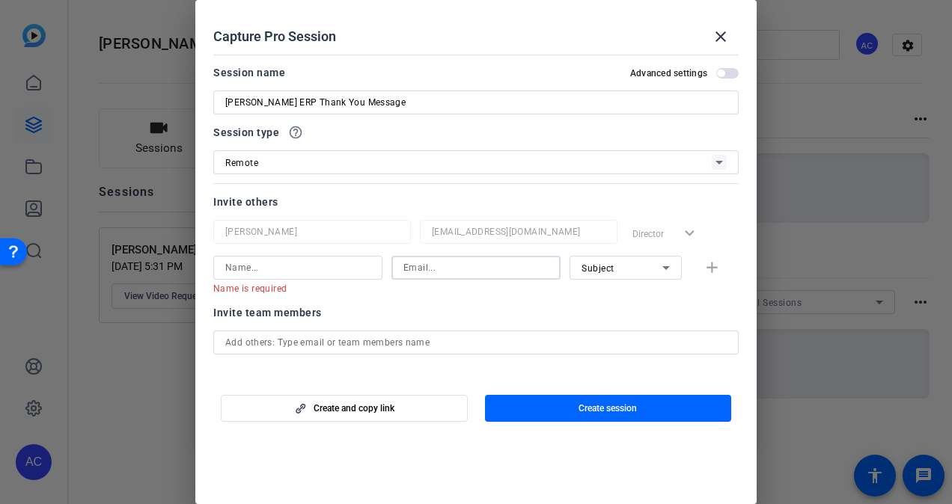
paste input "psharrington@solventum.com"
type input "psharrington@solventum.com"
click at [247, 259] on input at bounding box center [297, 268] width 145 height 18
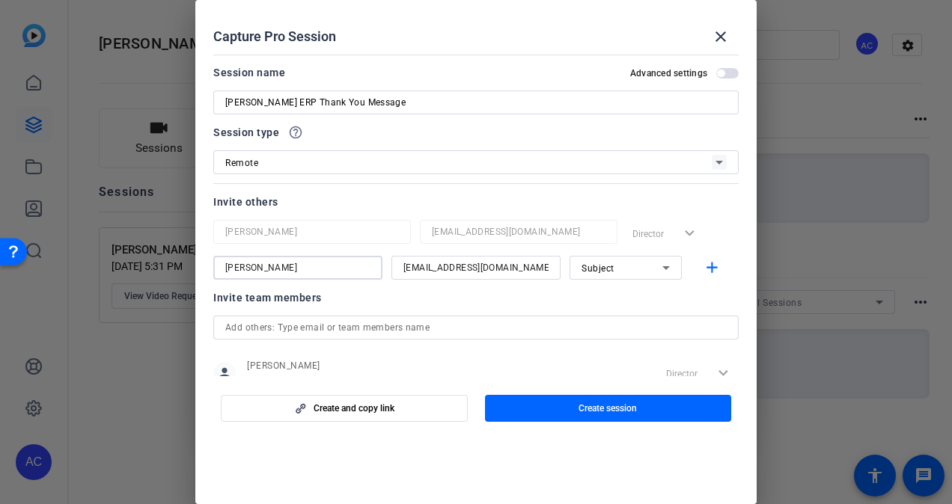
type input "Paul Harrington"
click at [661, 268] on icon at bounding box center [666, 268] width 18 height 18
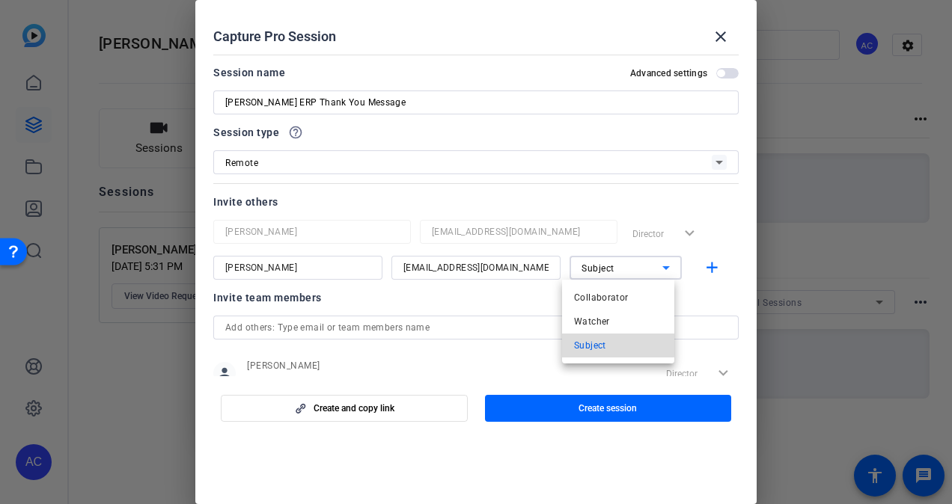
click at [597, 342] on span "Subject" at bounding box center [590, 346] width 32 height 18
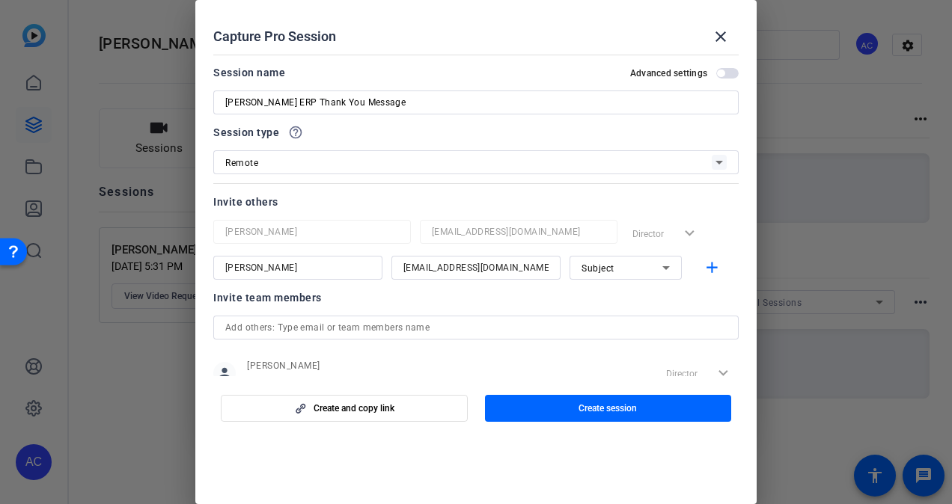
drag, startPoint x: 759, startPoint y: 218, endPoint x: 778, endPoint y: 265, distance: 50.3
click at [778, 265] on div at bounding box center [476, 252] width 952 height 504
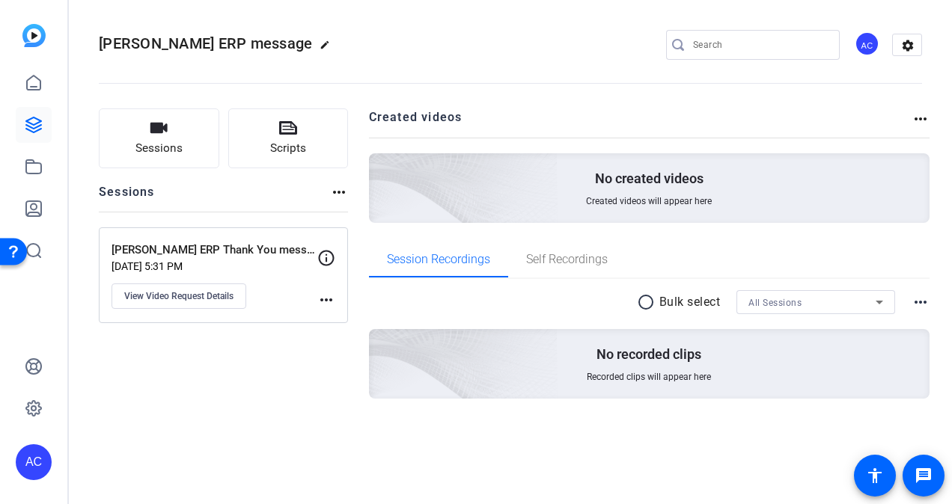
click at [266, 249] on p "Paul Harrington ERP Thank You message" at bounding box center [214, 250] width 206 height 17
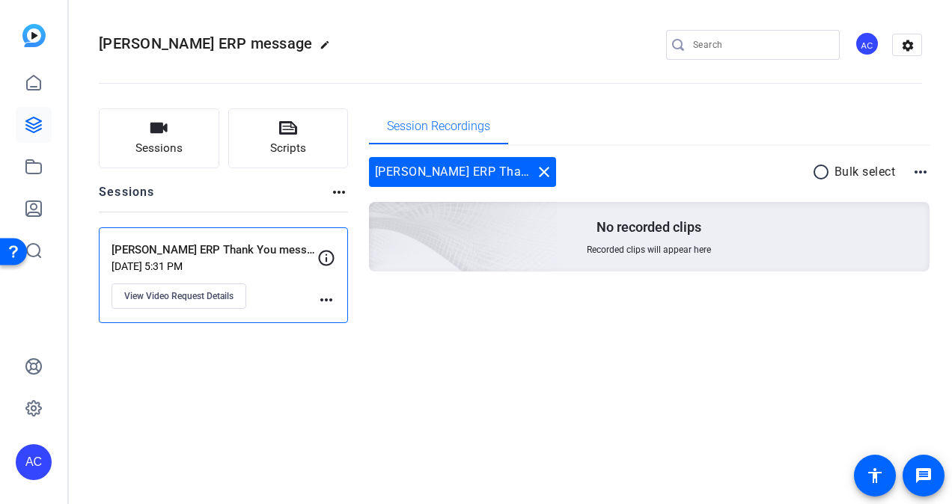
click at [325, 301] on mat-icon "more_horiz" at bounding box center [326, 300] width 18 height 18
click at [245, 252] on div at bounding box center [476, 252] width 952 height 504
click at [195, 290] on span "View Video Request Details" at bounding box center [178, 296] width 109 height 12
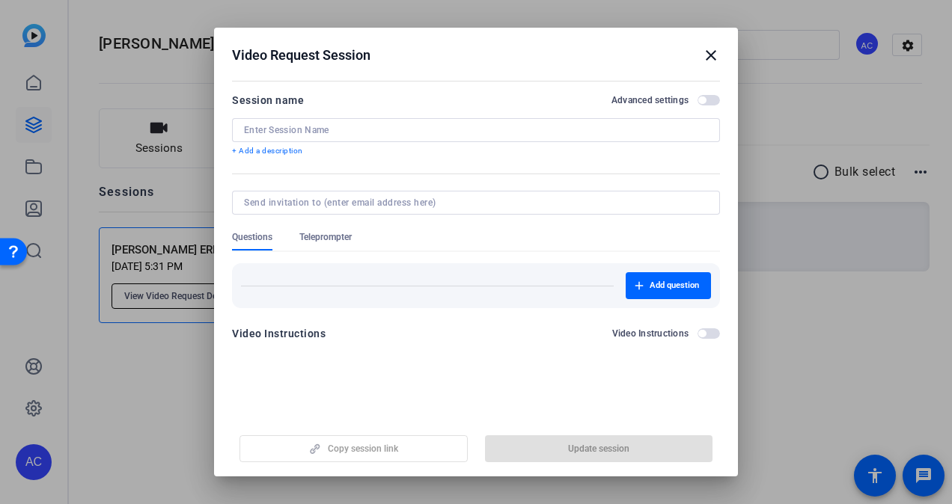
type input "Paul Harrington ERP Thank You message"
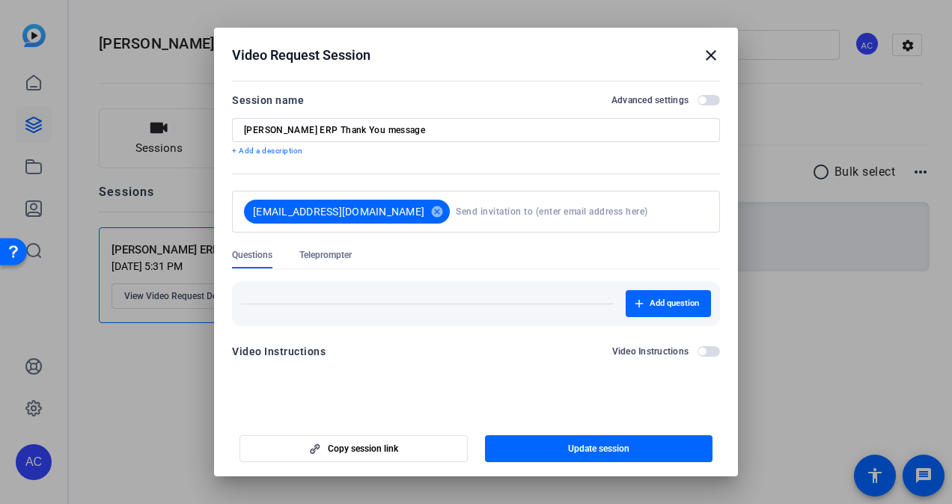
click at [724, 49] on h2 "Video Request Session close" at bounding box center [476, 52] width 524 height 49
click at [715, 54] on mat-icon "close" at bounding box center [711, 55] width 18 height 18
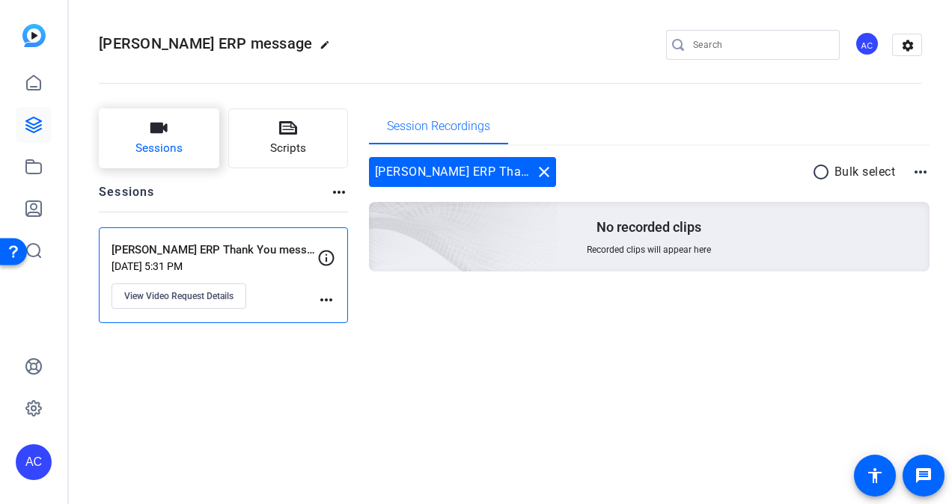
click at [129, 133] on button "Sessions" at bounding box center [159, 138] width 120 height 60
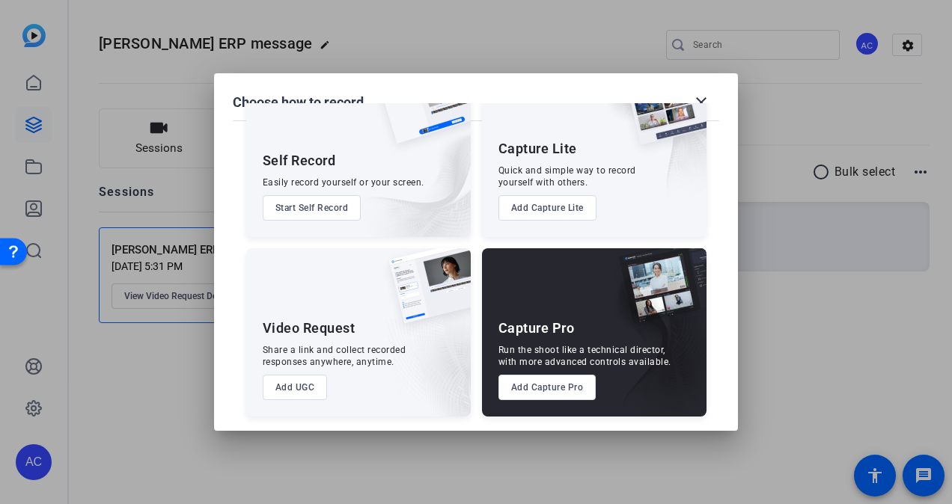
click at [530, 394] on button "Add Capture Pro" at bounding box center [547, 387] width 98 height 25
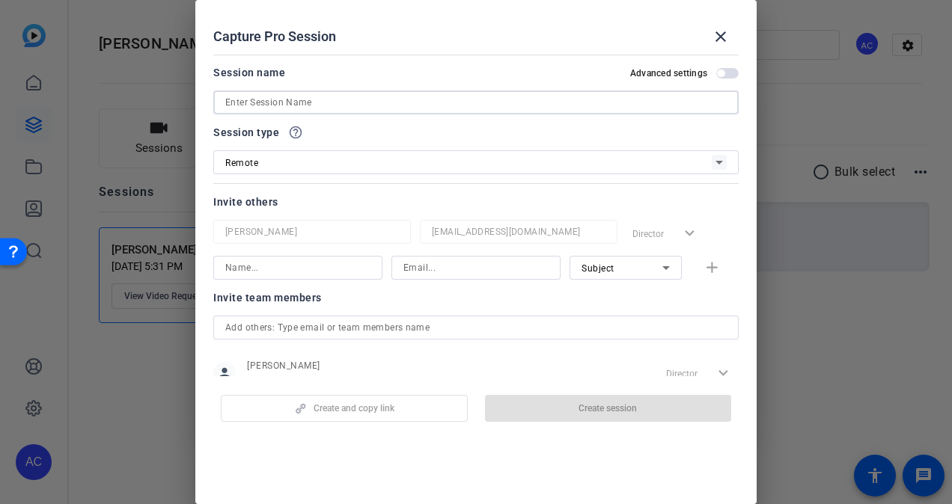
click at [345, 105] on input at bounding box center [475, 103] width 501 height 18
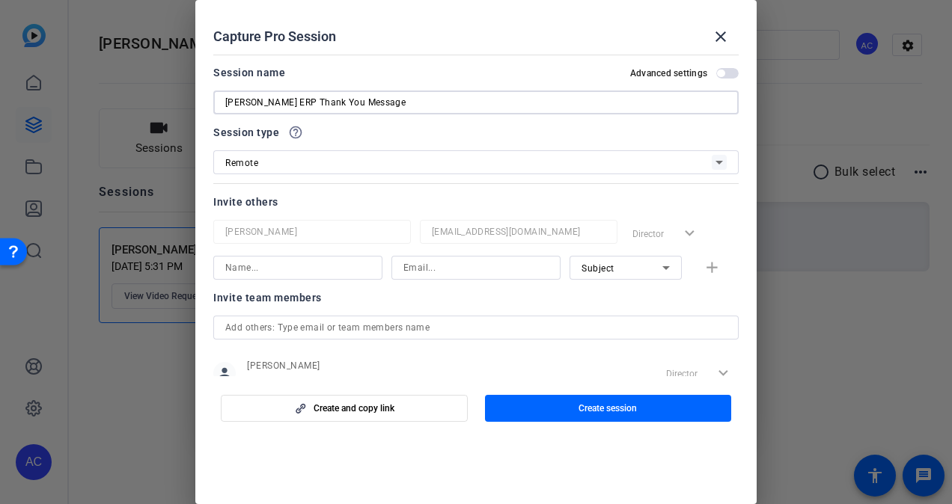
type input "Paul Harrington ERP Thank You Message"
click at [340, 270] on input at bounding box center [297, 268] width 145 height 18
type input "Paul Harrington"
type input "psharrington@solventum.com"
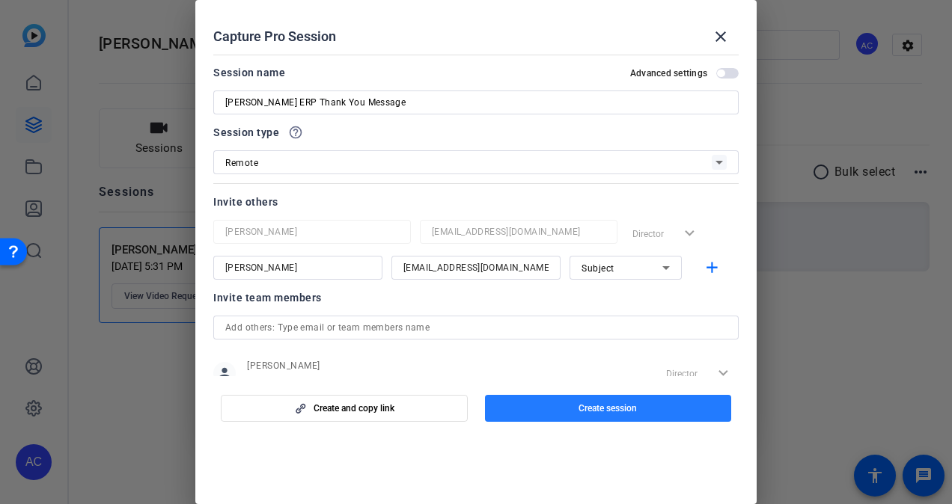
click at [575, 406] on span "button" at bounding box center [608, 409] width 247 height 36
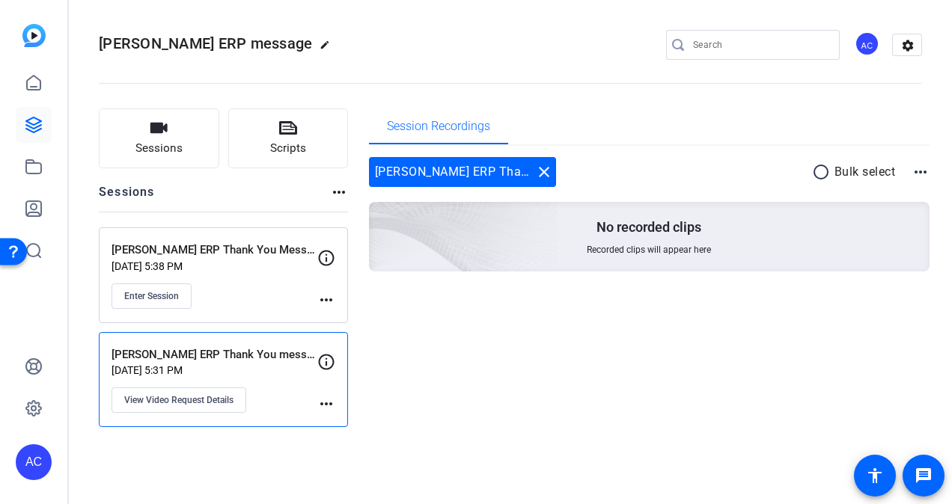
click at [330, 408] on mat-icon "more_horiz" at bounding box center [326, 404] width 18 height 18
click at [351, 425] on span "Archive Session" at bounding box center [363, 424] width 68 height 18
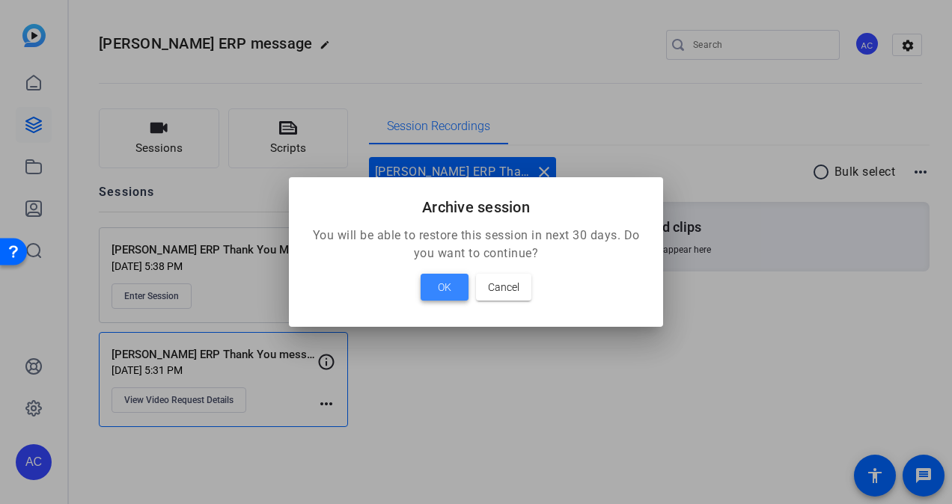
click at [443, 284] on span "OK" at bounding box center [444, 287] width 13 height 18
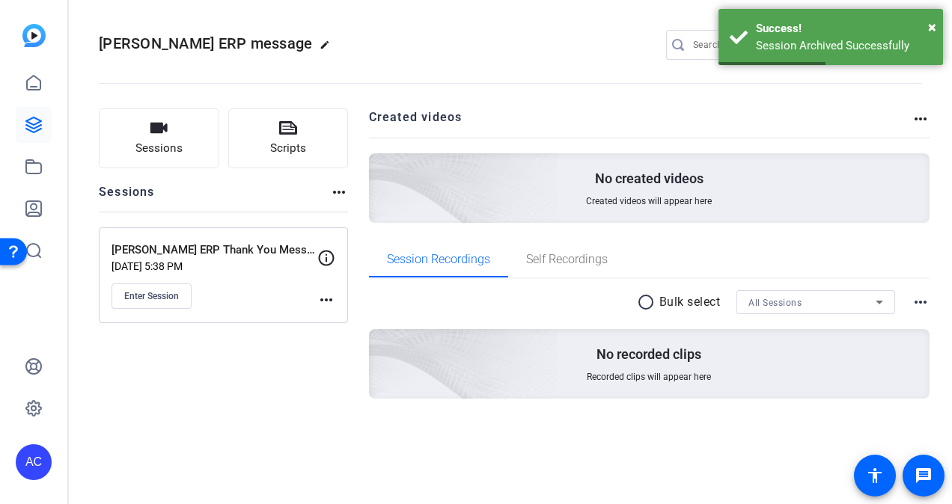
click at [230, 251] on p "Paul Harrington ERP Thank You Message" at bounding box center [214, 250] width 206 height 17
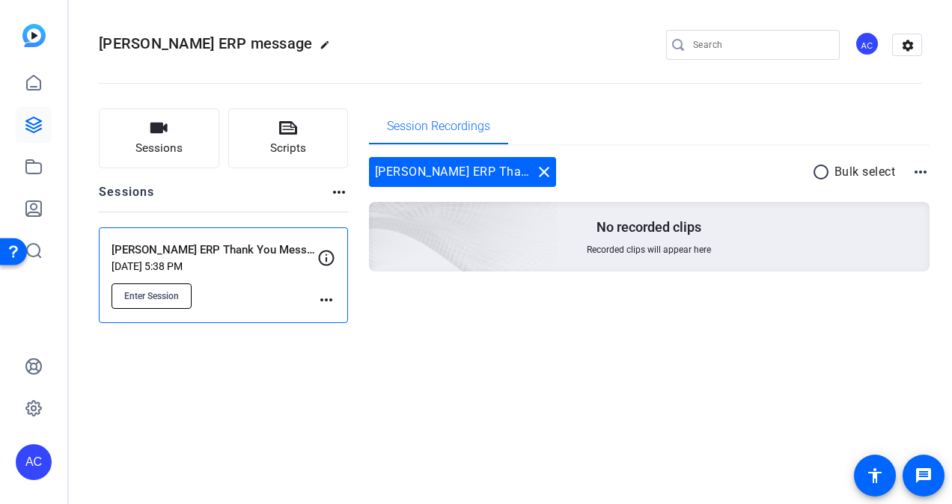
click at [148, 296] on span "Enter Session" at bounding box center [151, 296] width 55 height 12
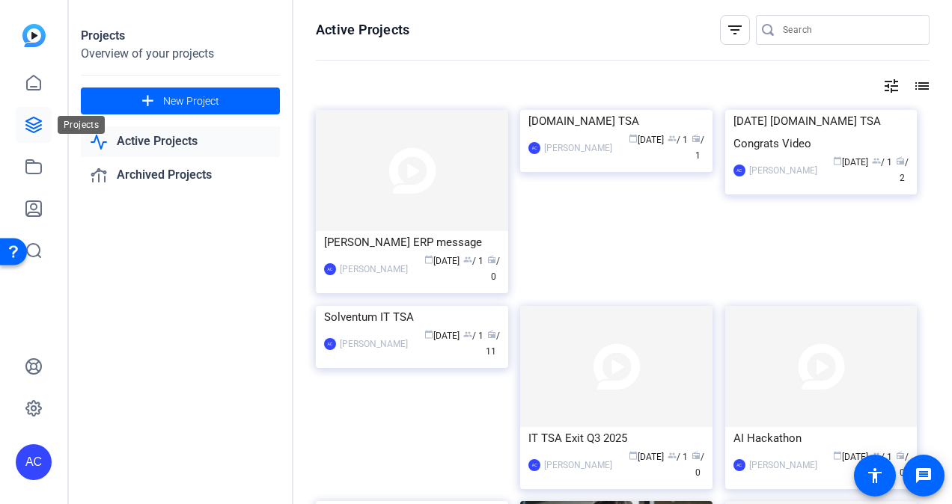
click at [26, 124] on icon at bounding box center [34, 125] width 18 height 18
click at [130, 97] on span at bounding box center [180, 101] width 199 height 36
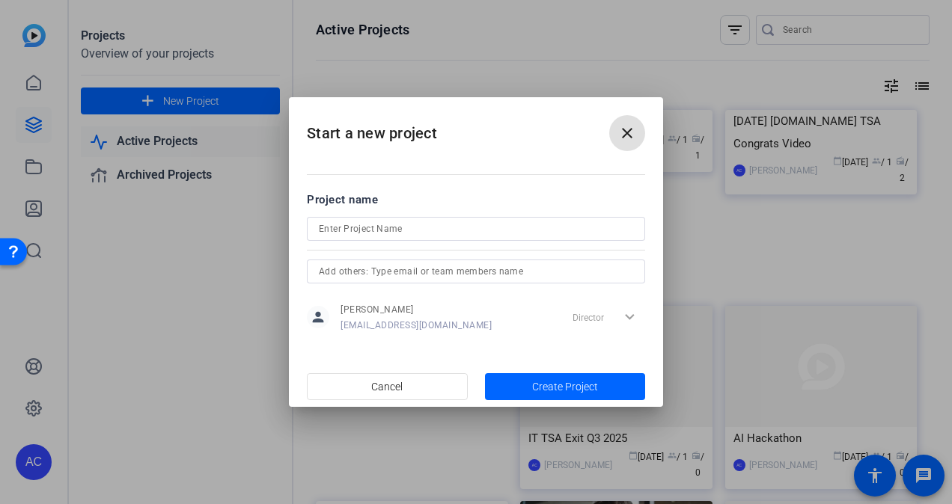
click at [387, 233] on input at bounding box center [476, 229] width 314 height 18
type input "Test project"
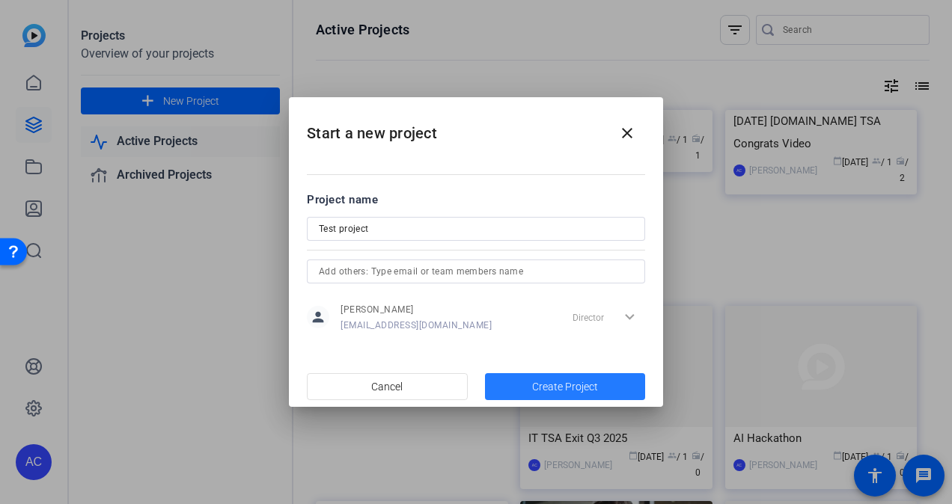
click at [535, 379] on span "Create Project" at bounding box center [565, 387] width 66 height 16
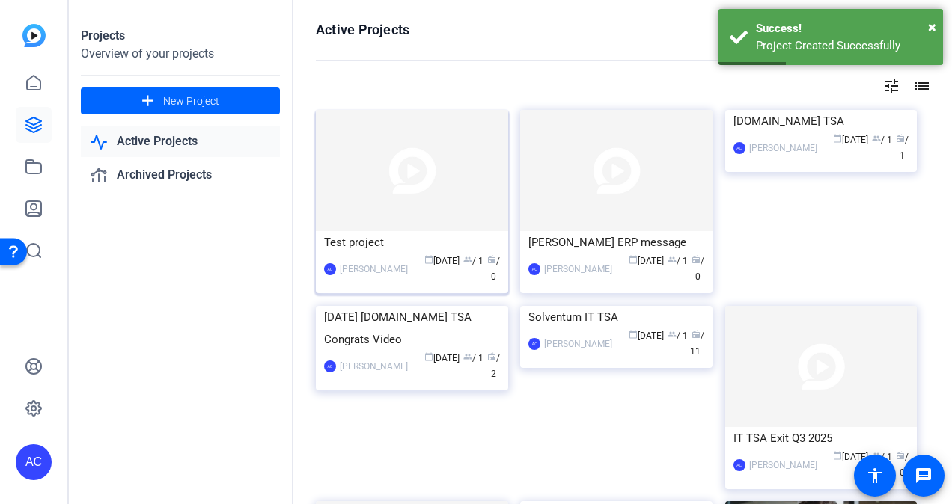
click at [418, 190] on img at bounding box center [412, 170] width 192 height 121
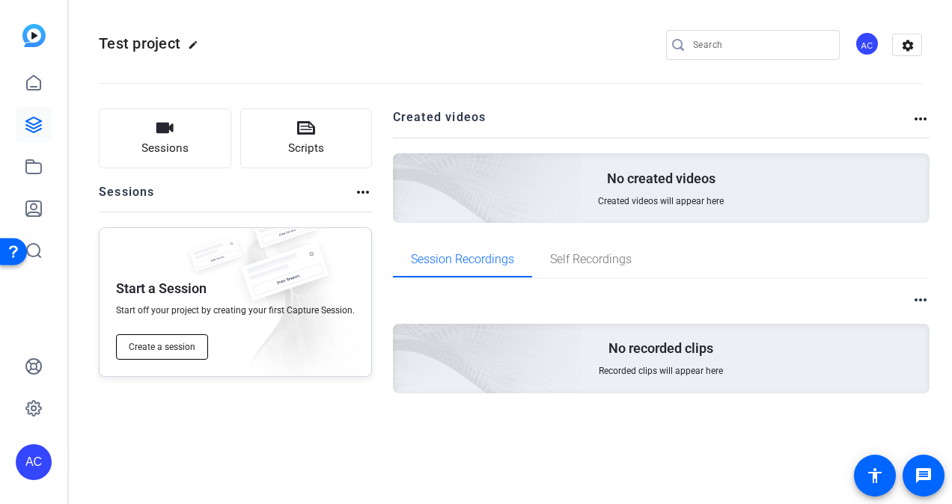
click at [159, 346] on span "Create a session" at bounding box center [162, 347] width 67 height 12
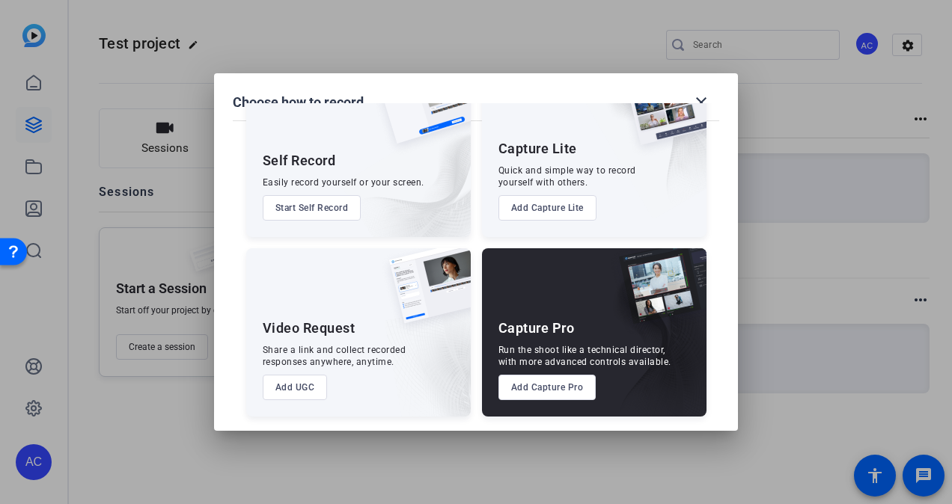
click at [292, 385] on button "Add UGC" at bounding box center [295, 387] width 65 height 25
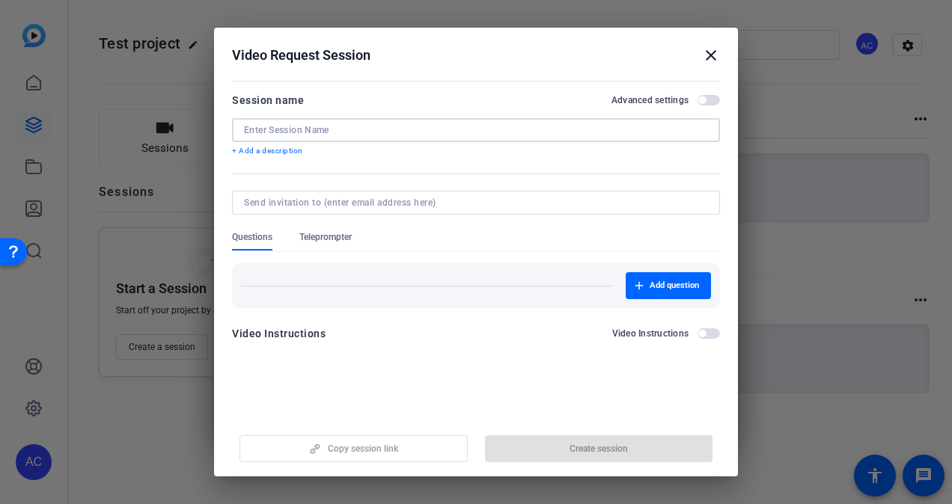
click at [331, 126] on input at bounding box center [476, 130] width 464 height 12
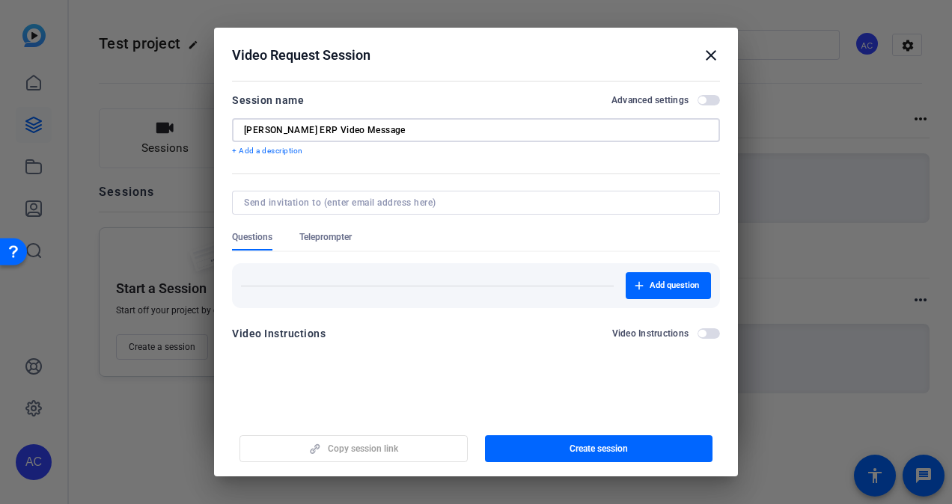
type input "Paul Harrington ERP Video Message"
click at [362, 202] on input at bounding box center [473, 203] width 458 height 12
